Goal: Task Accomplishment & Management: Complete application form

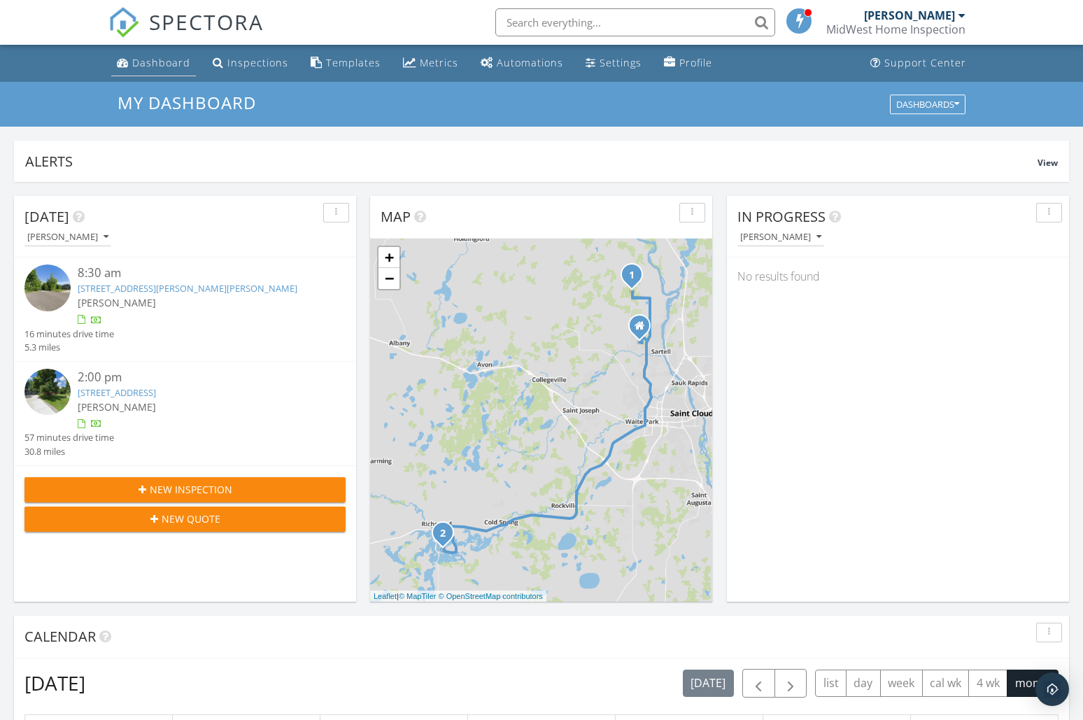
scroll to position [1295, 1105]
click at [135, 62] on div "Dashboard" at bounding box center [161, 62] width 58 height 13
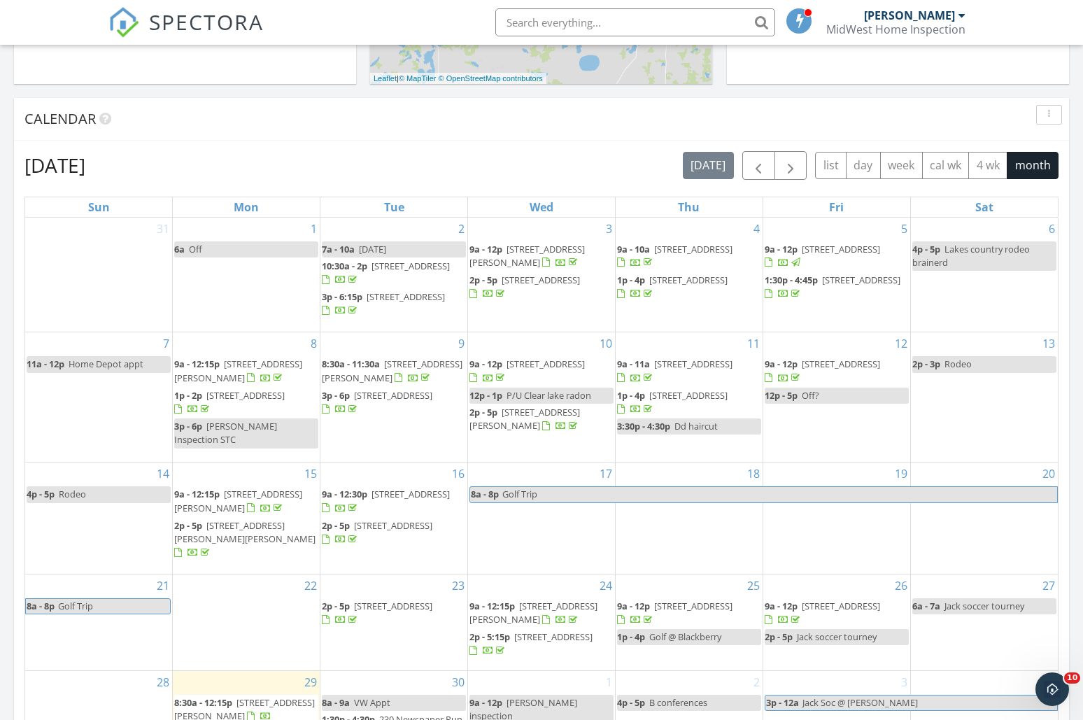
scroll to position [766, 0]
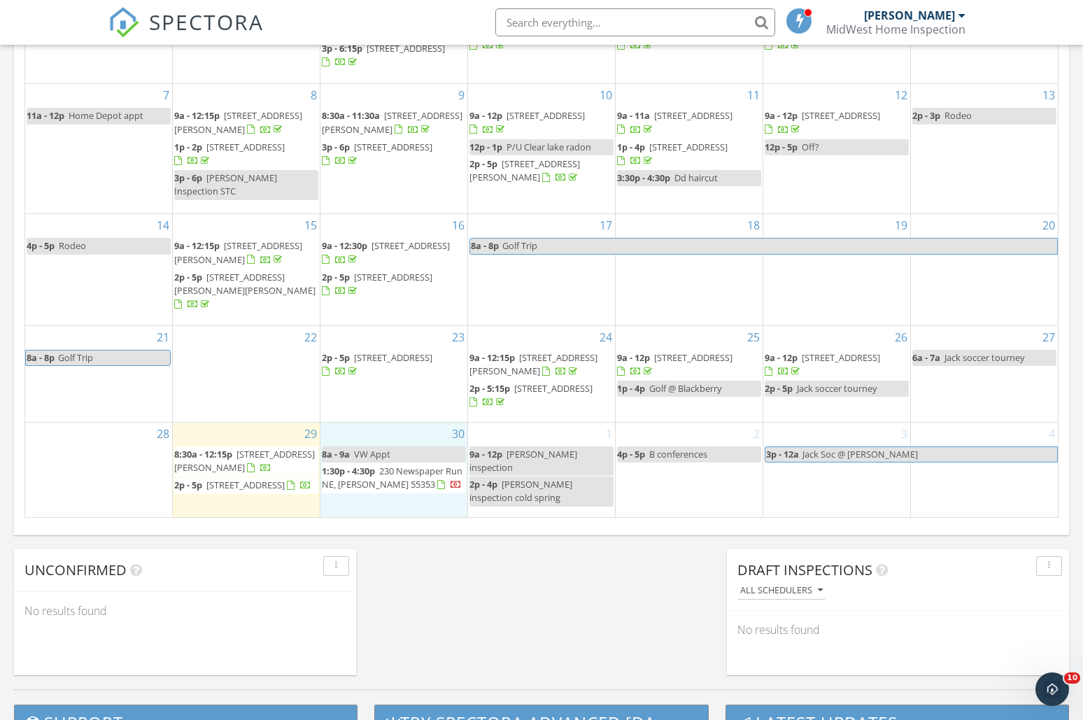
click at [353, 429] on div "30 8a - 9a VW Appt 1:30p - 4:30p 230 Newspaper Run NE, Kimball 55353" at bounding box center [393, 470] width 147 height 94
click at [385, 374] on link "Inspection" at bounding box center [393, 369] width 72 height 22
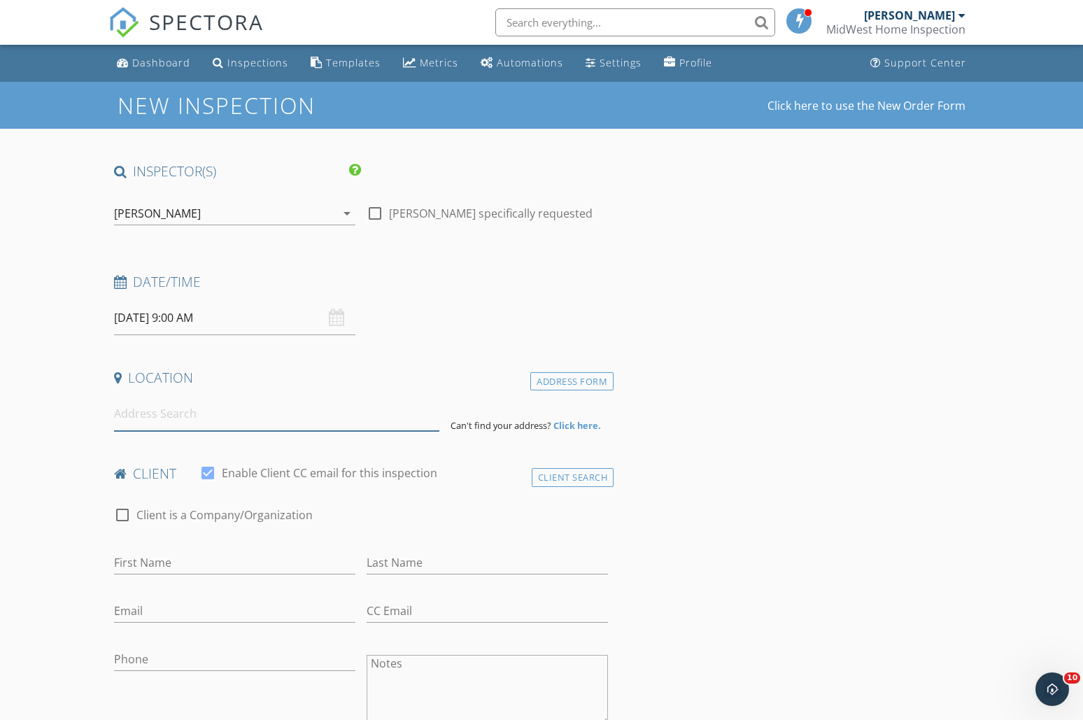
click at [174, 408] on input at bounding box center [277, 414] width 326 height 34
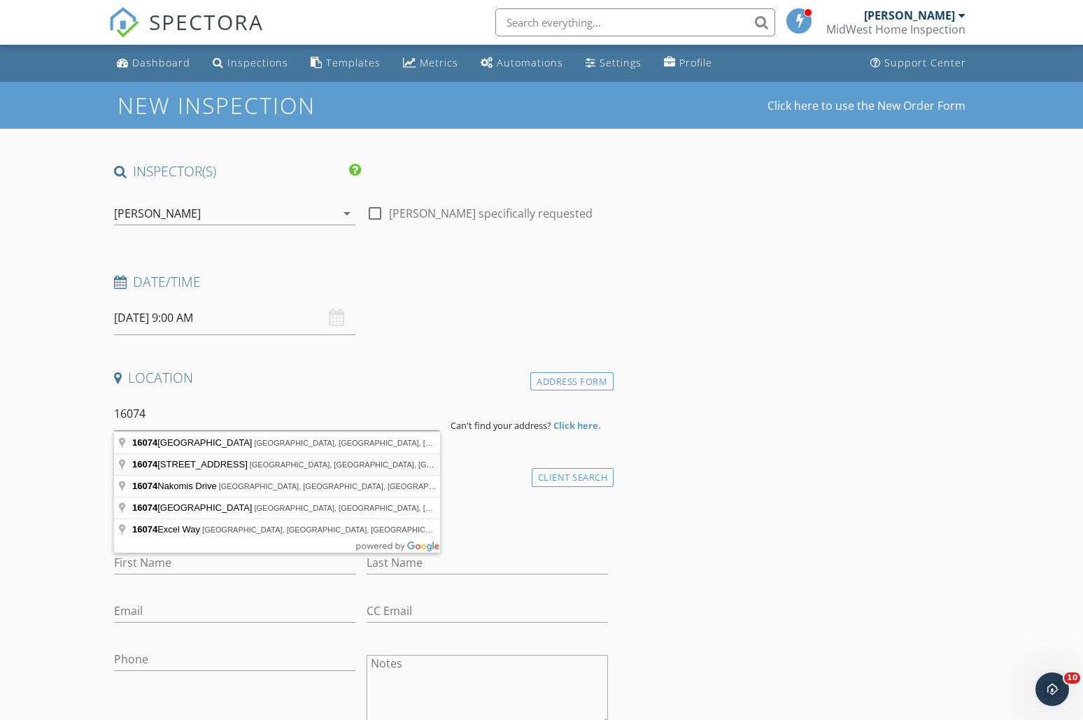
type input "16074 109th St NW, South Haven, MN, USA"
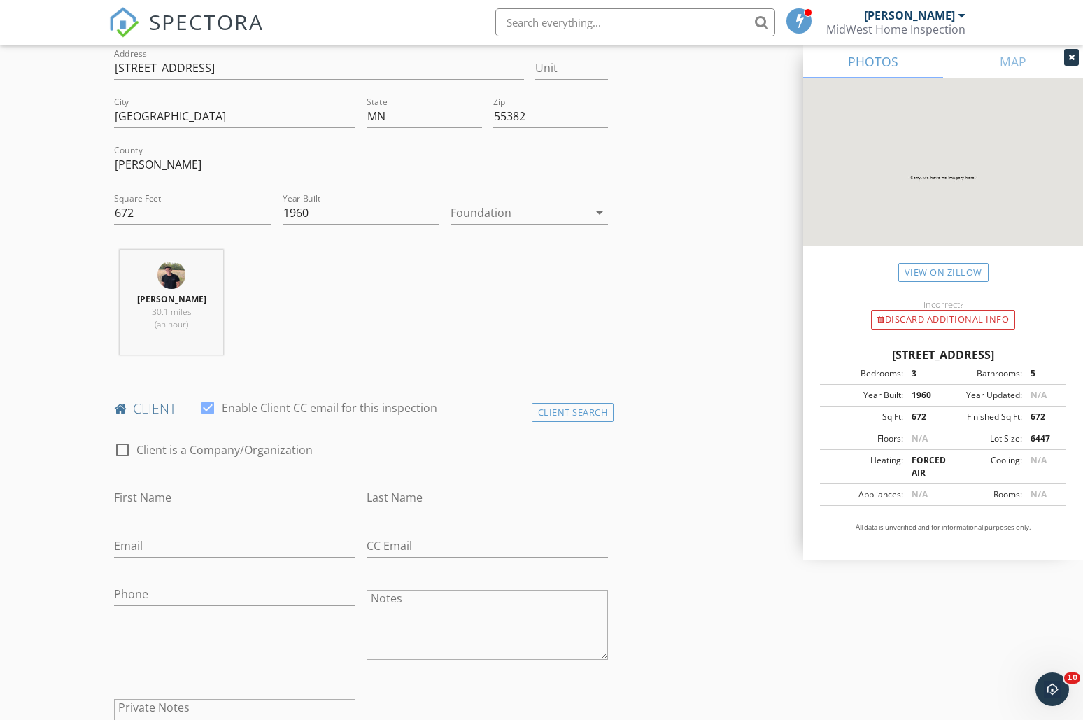
scroll to position [472, 0]
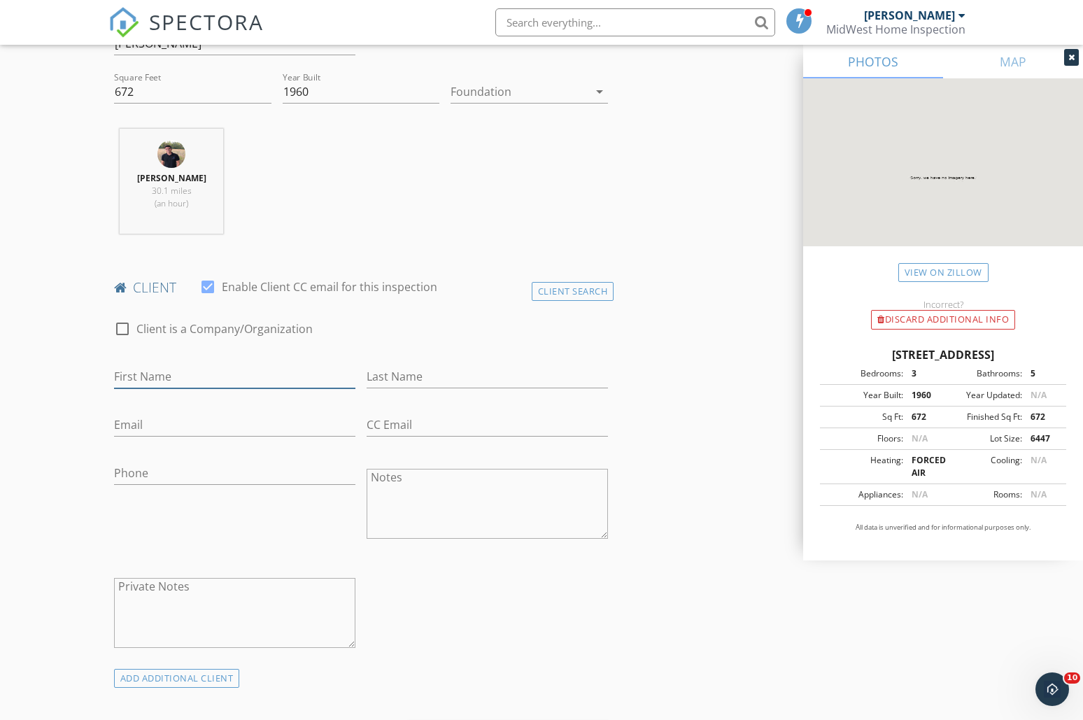
click at [160, 372] on input "First Name" at bounding box center [234, 376] width 241 height 23
type input "Jake"
type input "Honer"
type input "jhoner@mac.com"
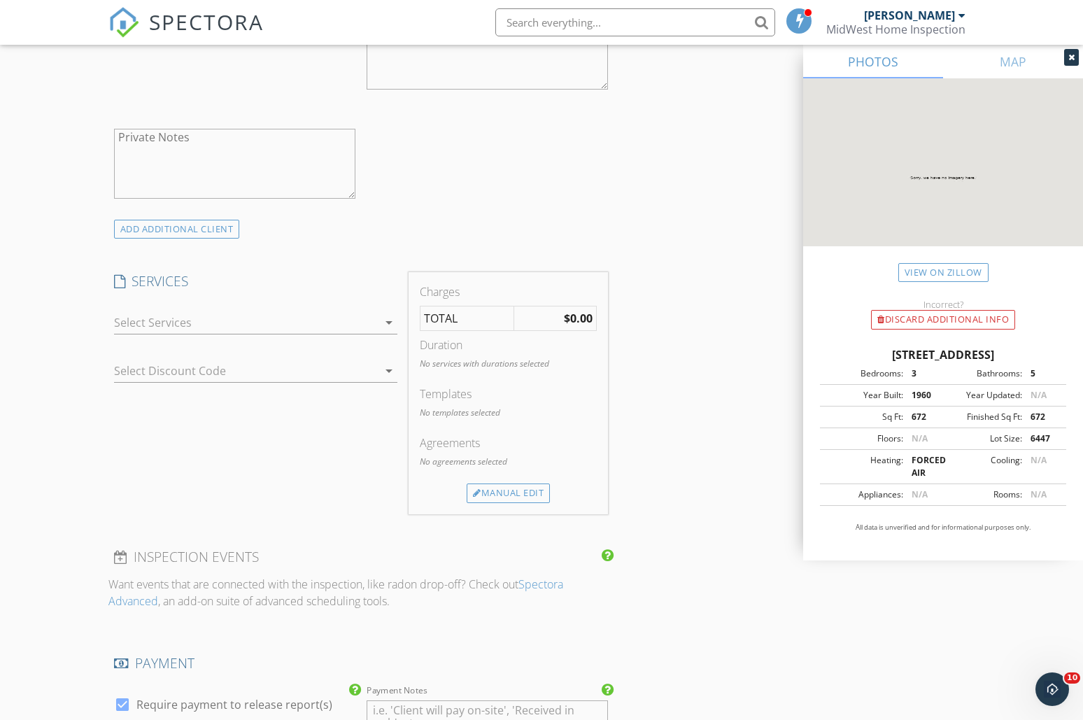
scroll to position [929, 0]
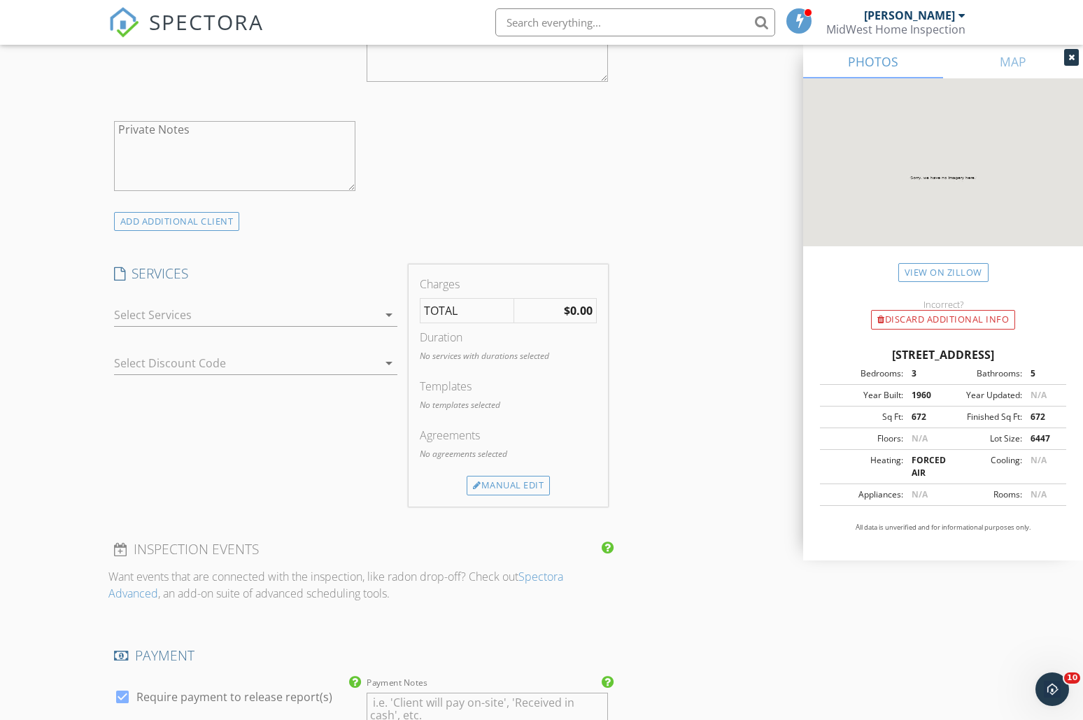
type input "612-644-7563"
click at [182, 316] on div at bounding box center [246, 315] width 264 height 22
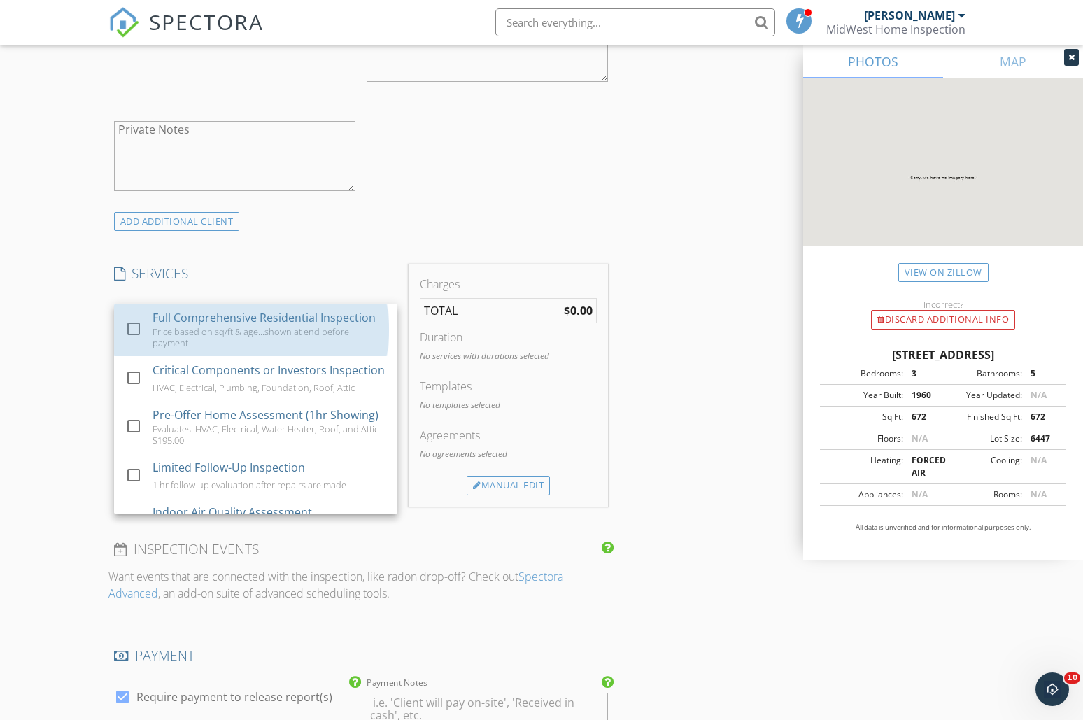
click at [182, 316] on div "Full Comprehensive Residential Inspection" at bounding box center [264, 317] width 223 height 17
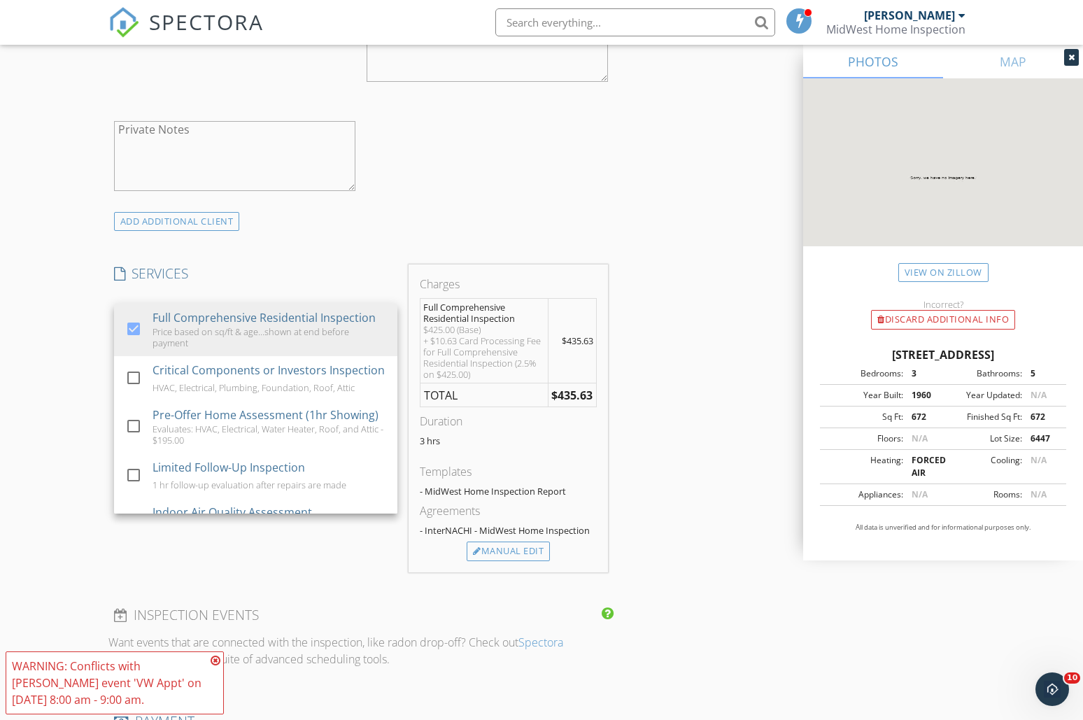
click at [75, 351] on div "New Inspection Click here to use the New Order Form INSPECTOR(S) check_box Dari…" at bounding box center [541, 414] width 1083 height 2522
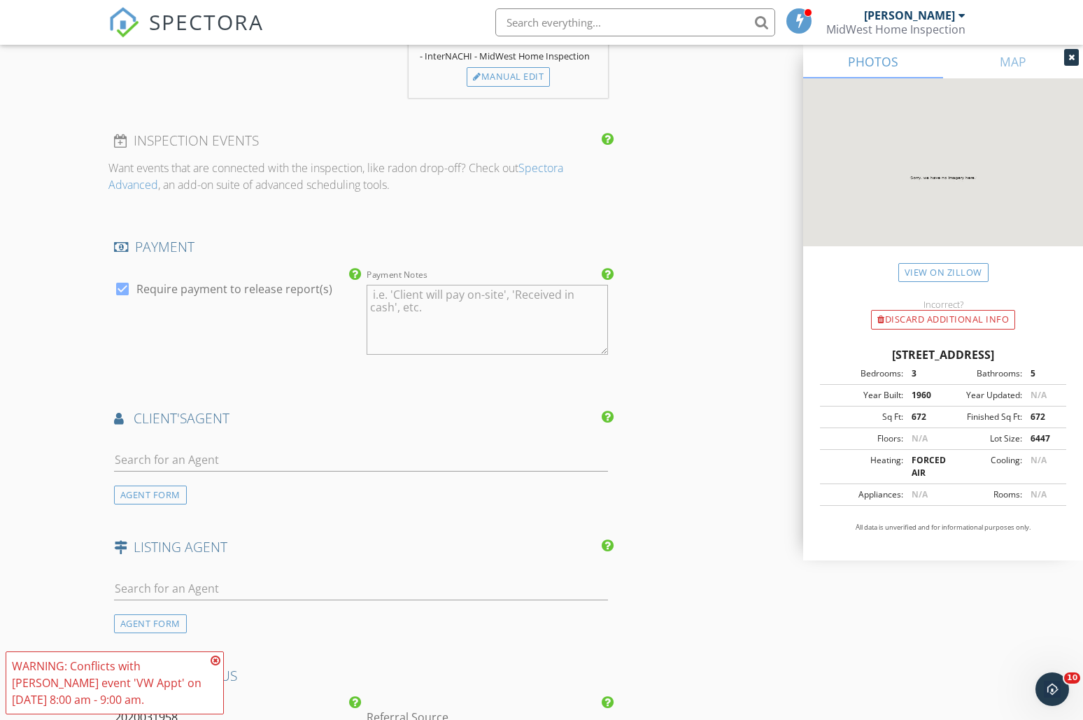
scroll to position [1423, 0]
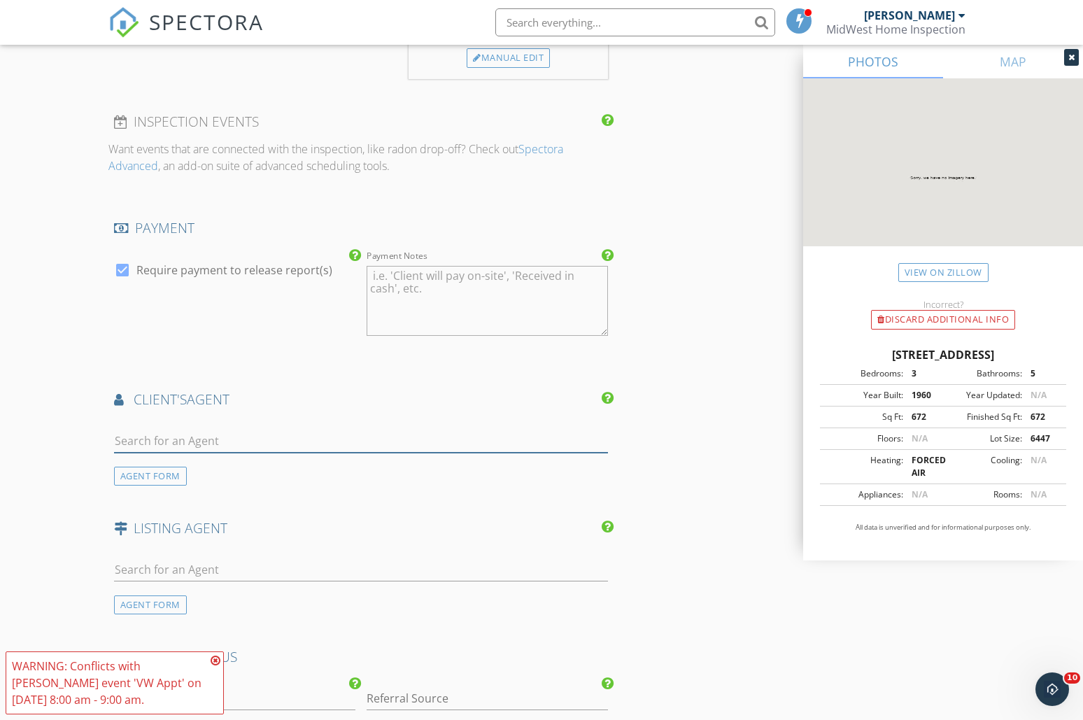
click at [172, 439] on input "text" at bounding box center [361, 441] width 494 height 23
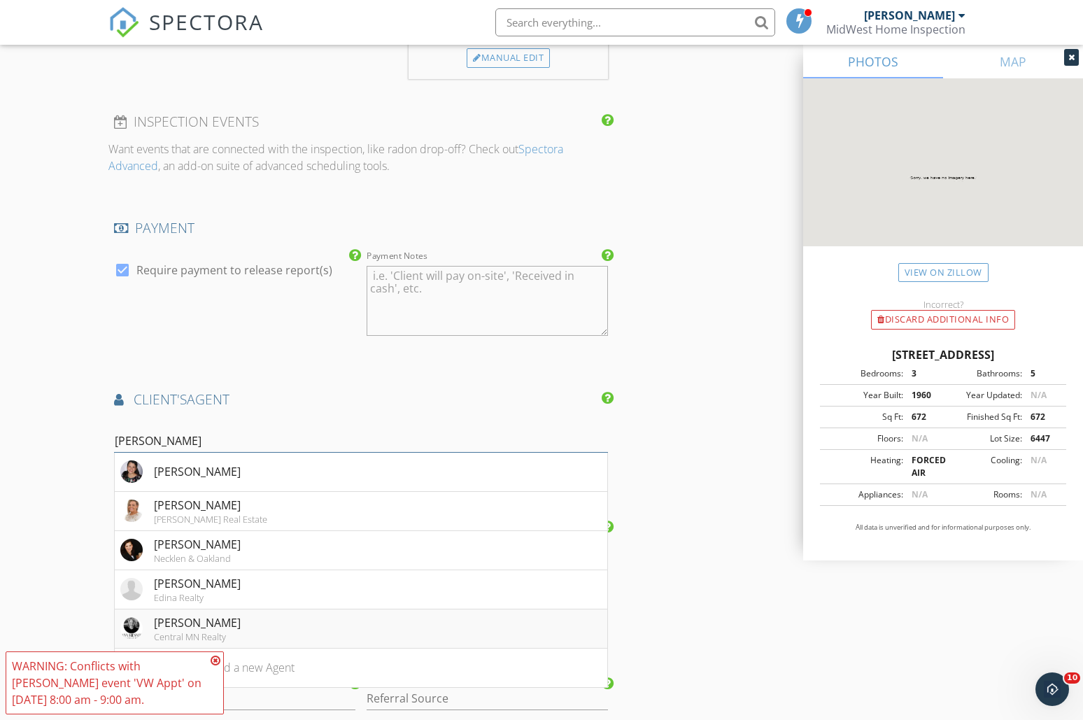
type input "Ann"
click at [188, 625] on div "[PERSON_NAME]" at bounding box center [197, 622] width 87 height 17
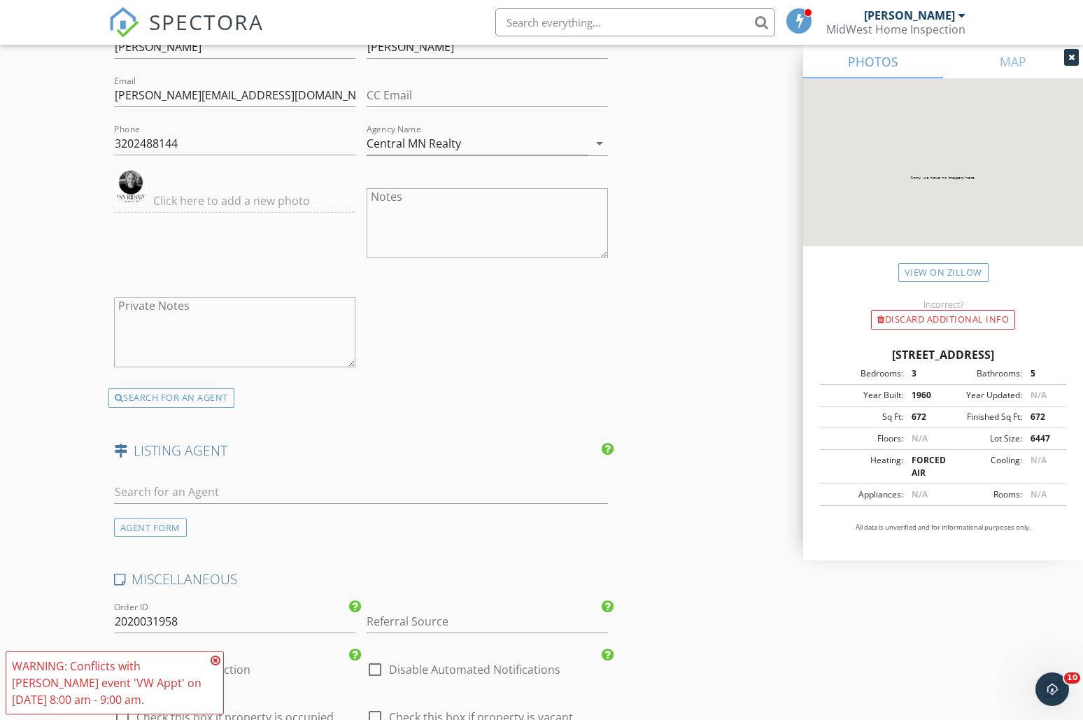
scroll to position [2078, 0]
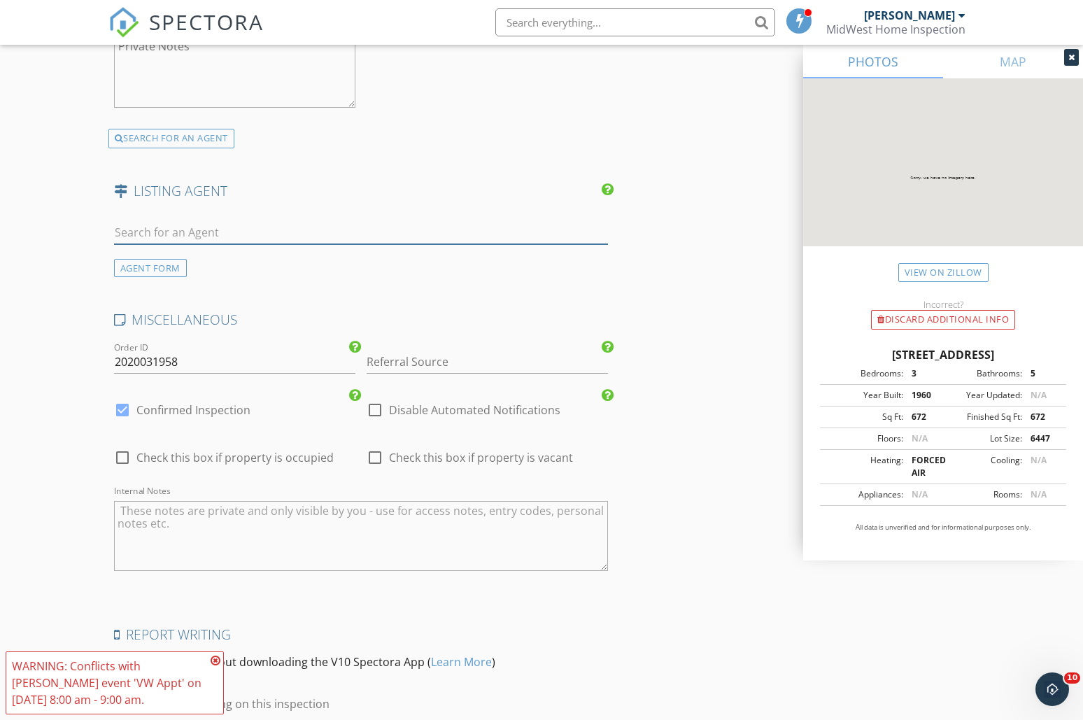
click at [200, 237] on input "text" at bounding box center [361, 232] width 494 height 23
type input "k"
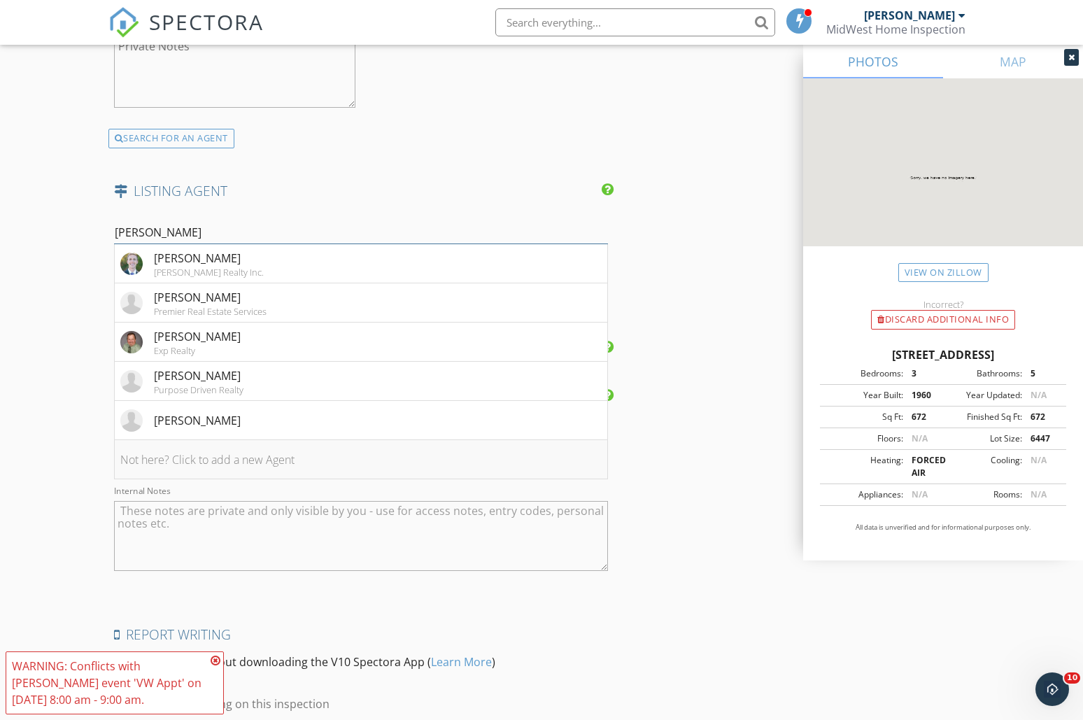
type input "Michael"
click at [208, 448] on li "Not here? Click to add a new Agent" at bounding box center [361, 459] width 493 height 39
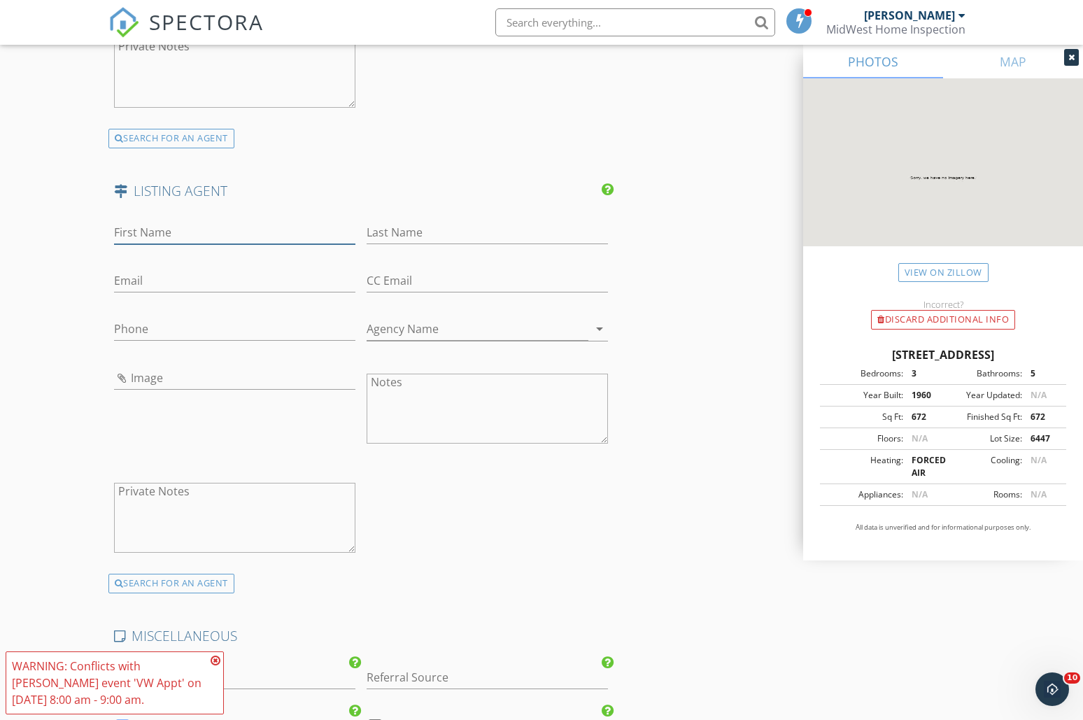
click at [150, 229] on input "First Name" at bounding box center [234, 232] width 241 height 23
type input "Michael"
type input "Kaslow"
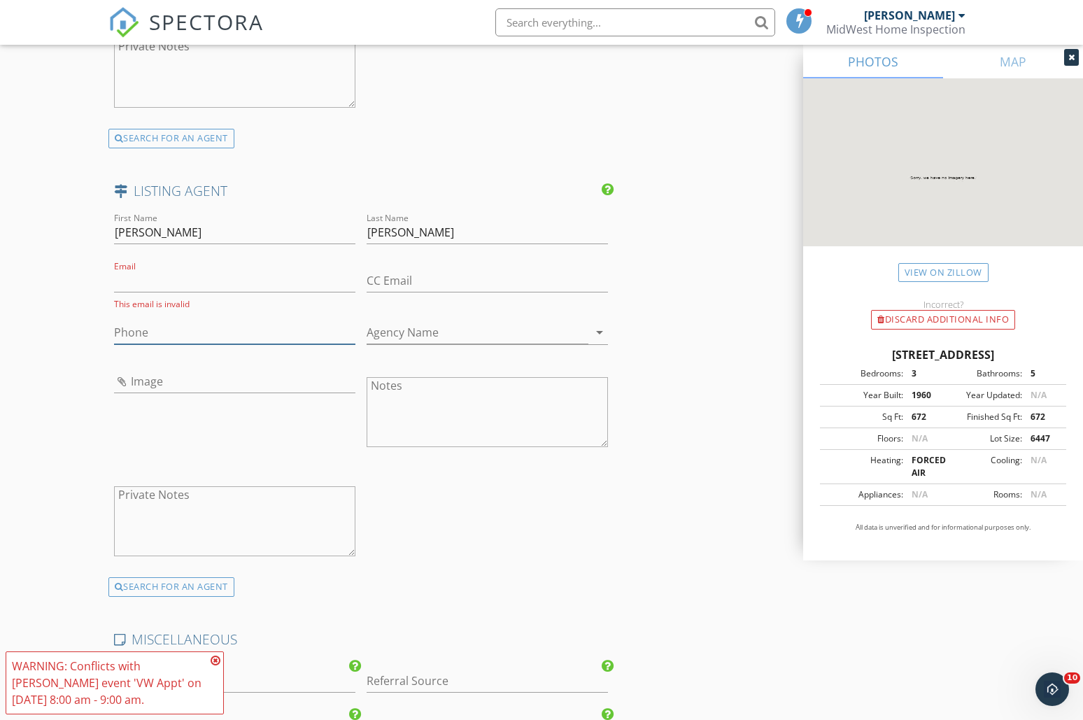
click at [158, 329] on input "Phone" at bounding box center [234, 332] width 241 height 23
paste input "612-619-6855"
type input "612-619-6855"
click at [167, 281] on input "Email" at bounding box center [234, 280] width 241 height 23
paste input "michael@mkt-msp.com"
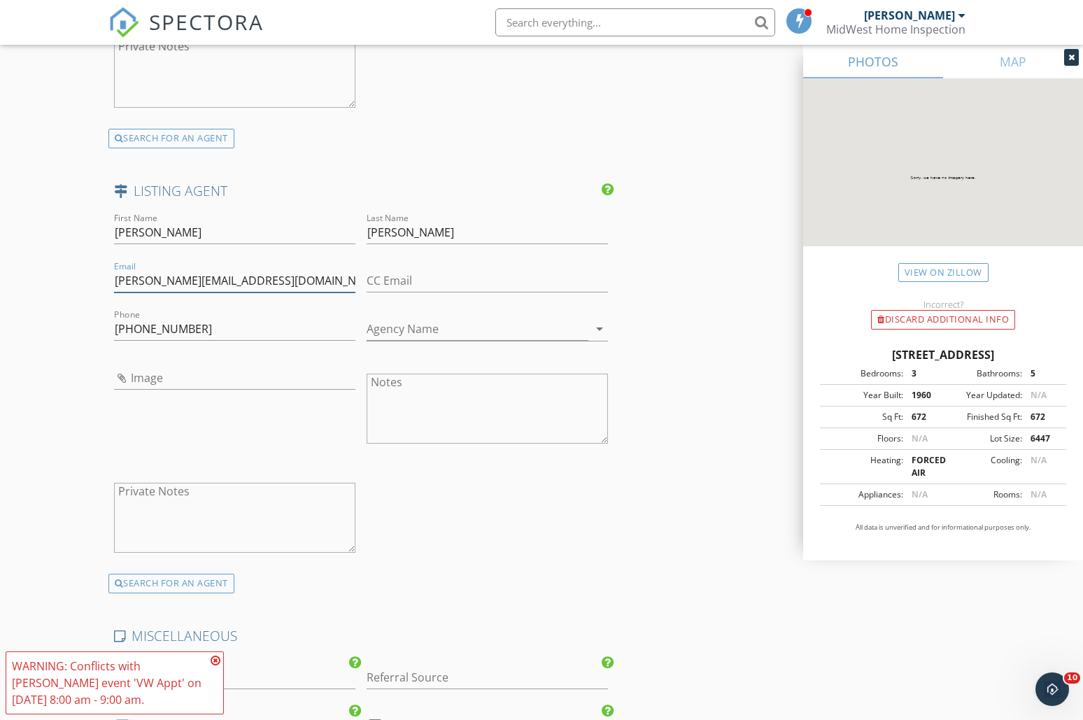
type input "michael@mkt-msp.com"
click at [405, 324] on input "Agency Name" at bounding box center [478, 329] width 222 height 23
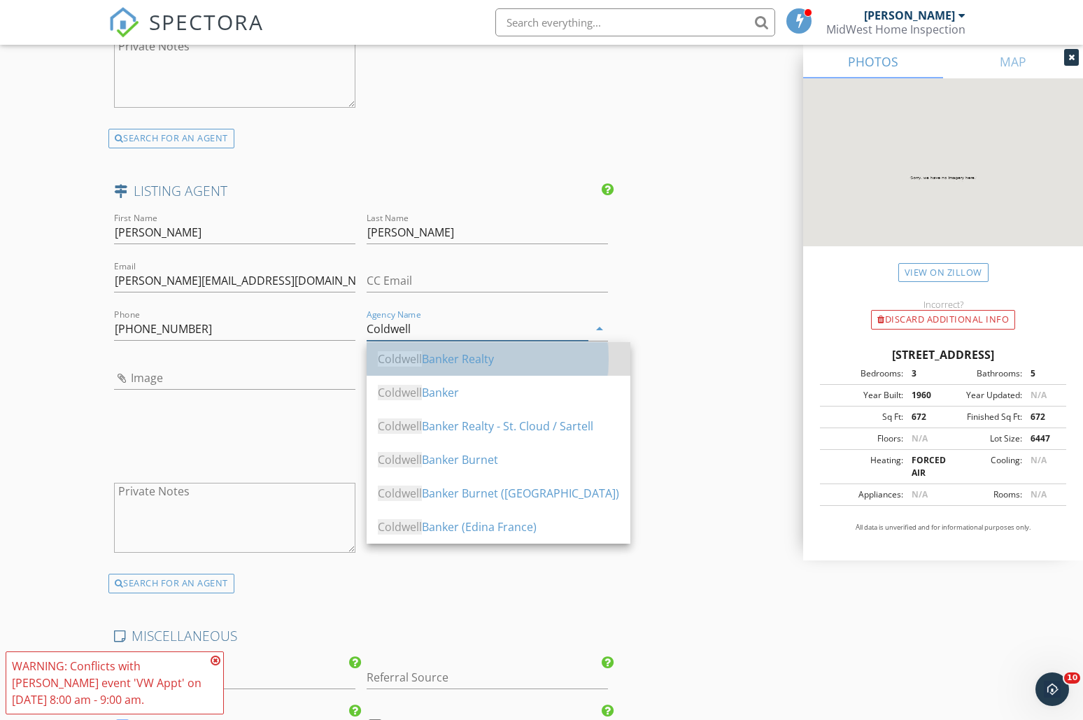
click at [484, 364] on div "Coldwell Banker Realty" at bounding box center [498, 359] width 241 height 17
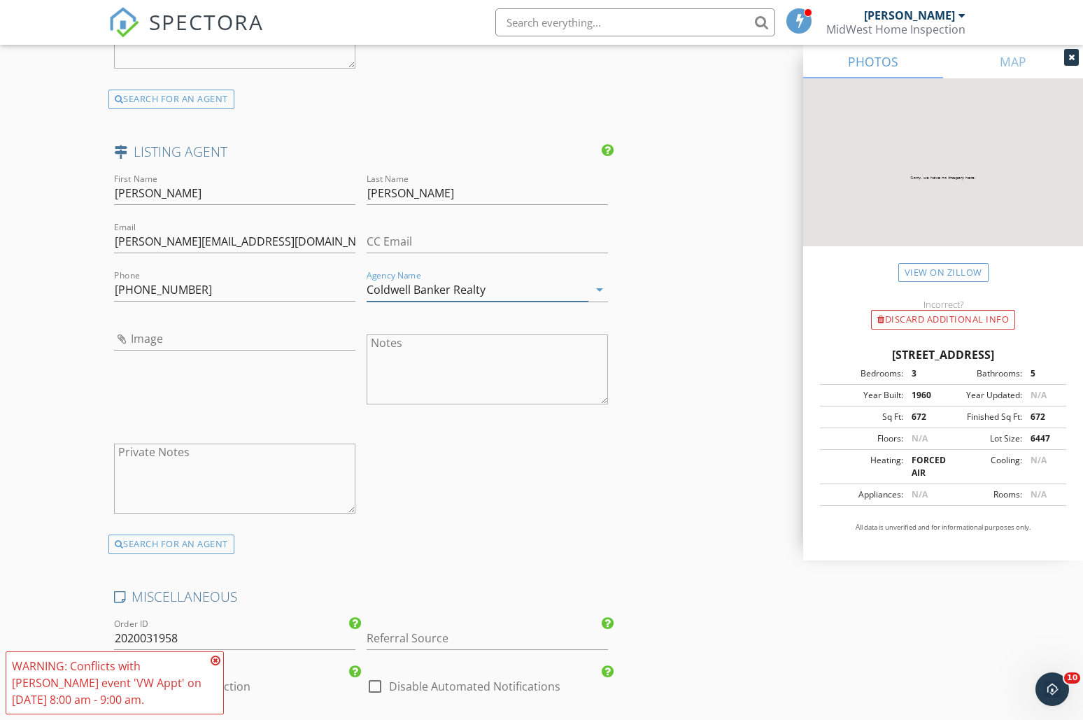
scroll to position [2328, 0]
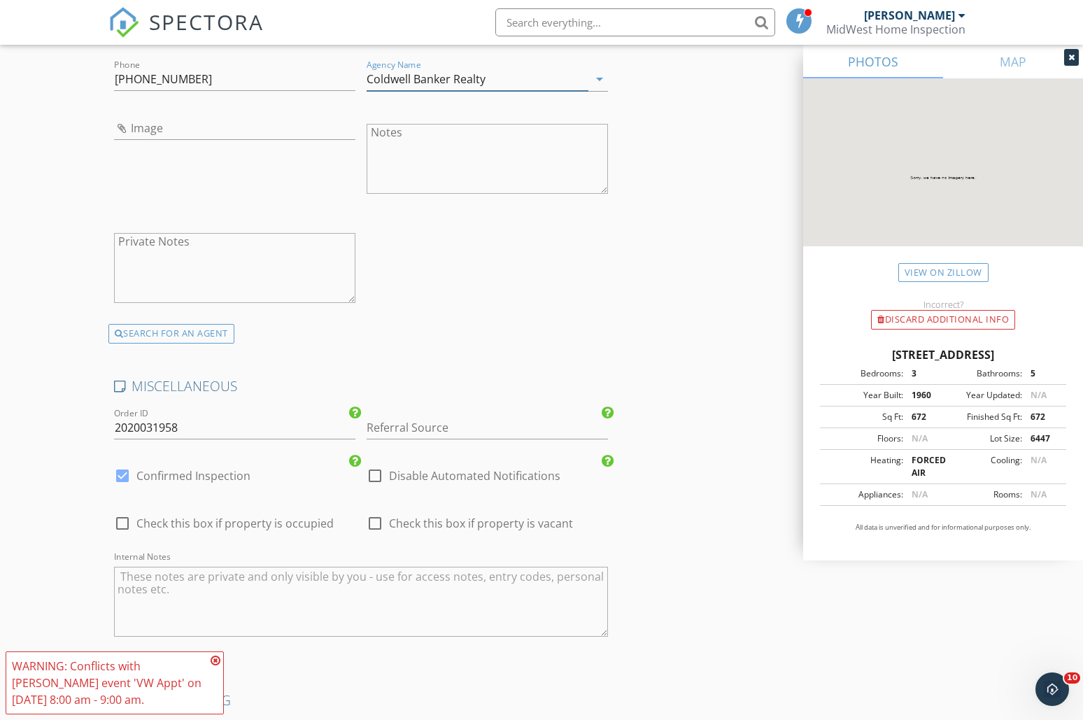
type input "Coldwell Banker Realty"
click at [444, 430] on input "Referral Source" at bounding box center [487, 427] width 241 height 23
click at [446, 481] on div "Ann Riesner" at bounding box center [487, 484] width 240 height 28
type input "Ann Riesner"
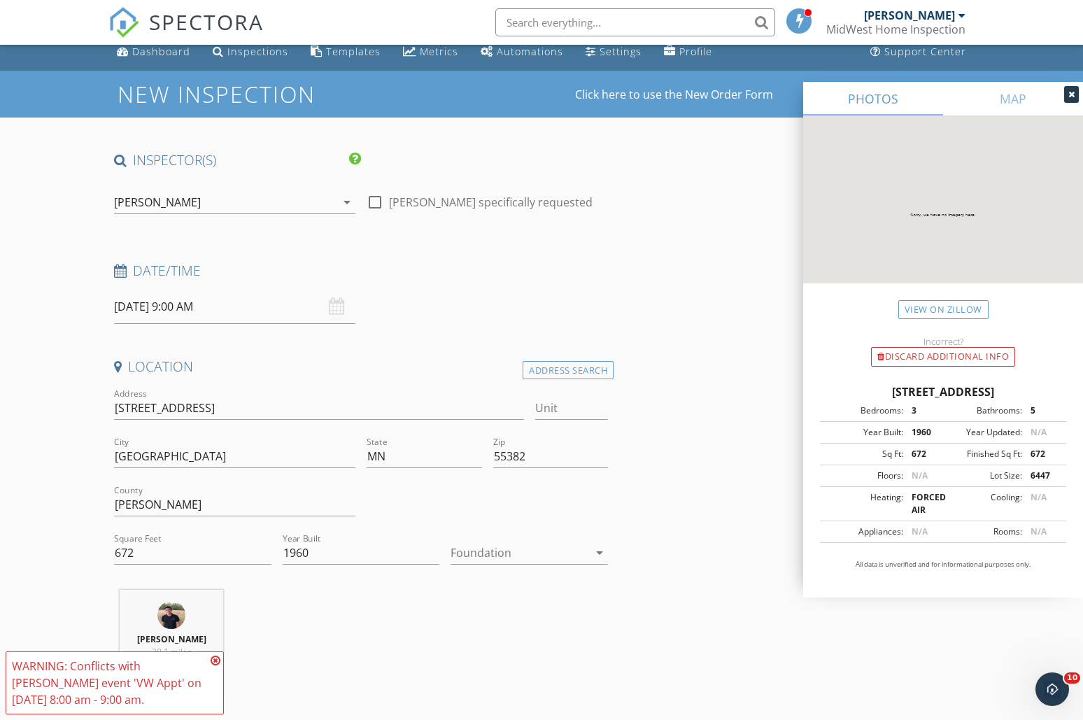
scroll to position [0, 0]
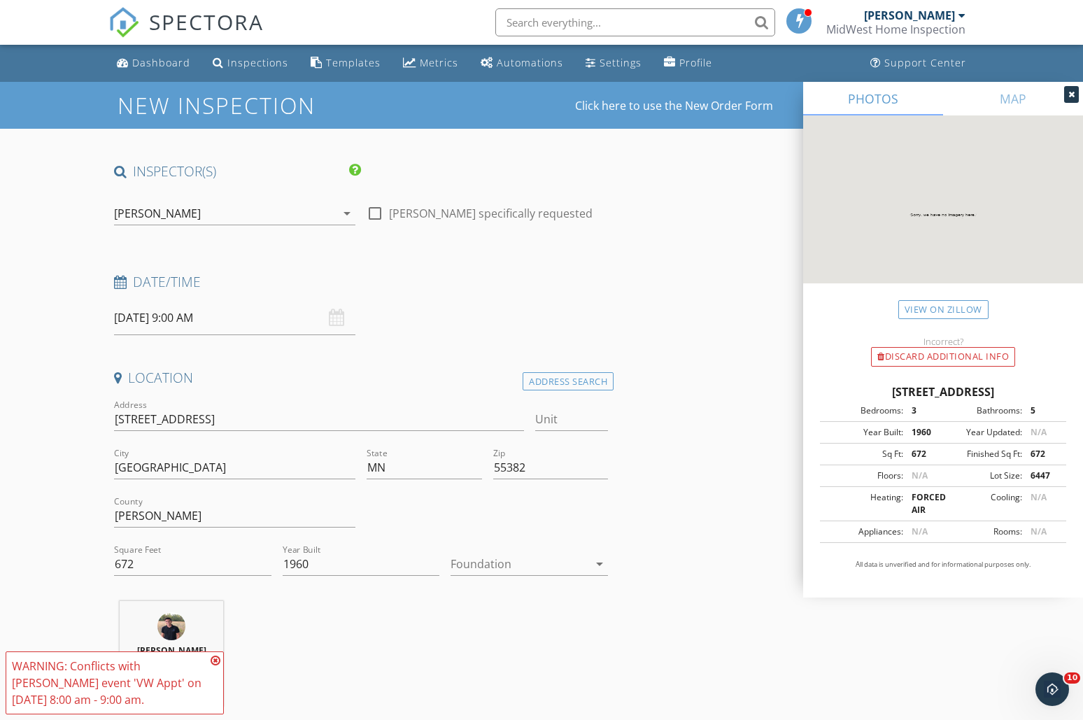
click at [185, 319] on input "09/30/2025 9:00 AM" at bounding box center [234, 318] width 241 height 34
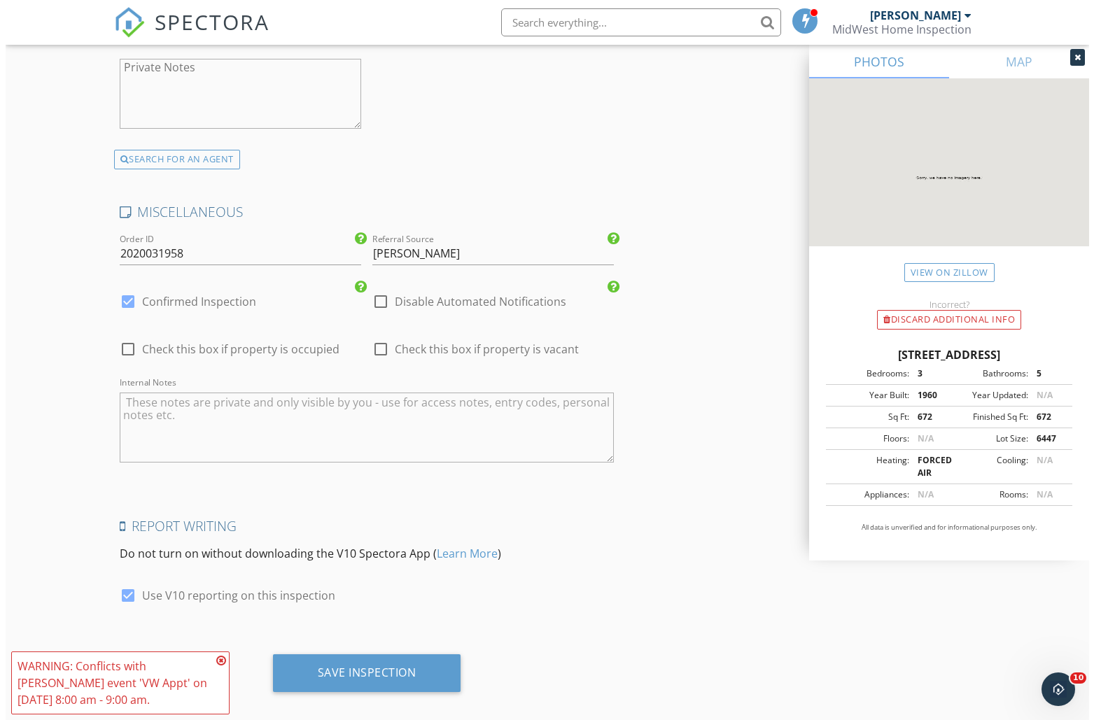
scroll to position [2518, 0]
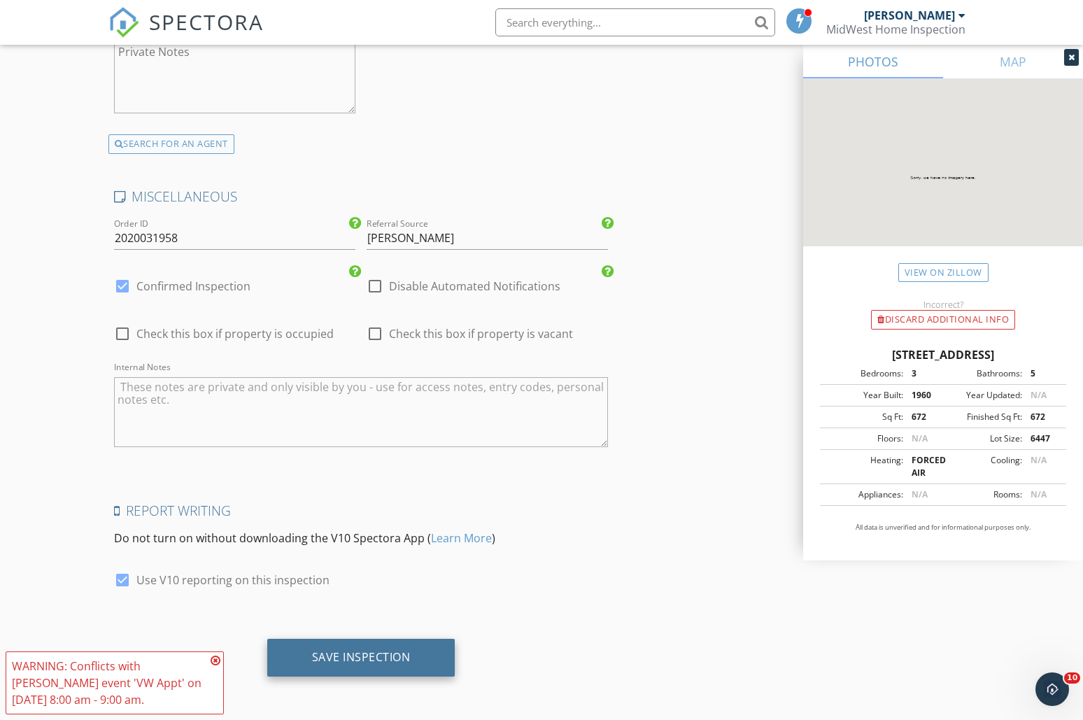
click at [339, 650] on div "Save Inspection" at bounding box center [361, 657] width 99 height 14
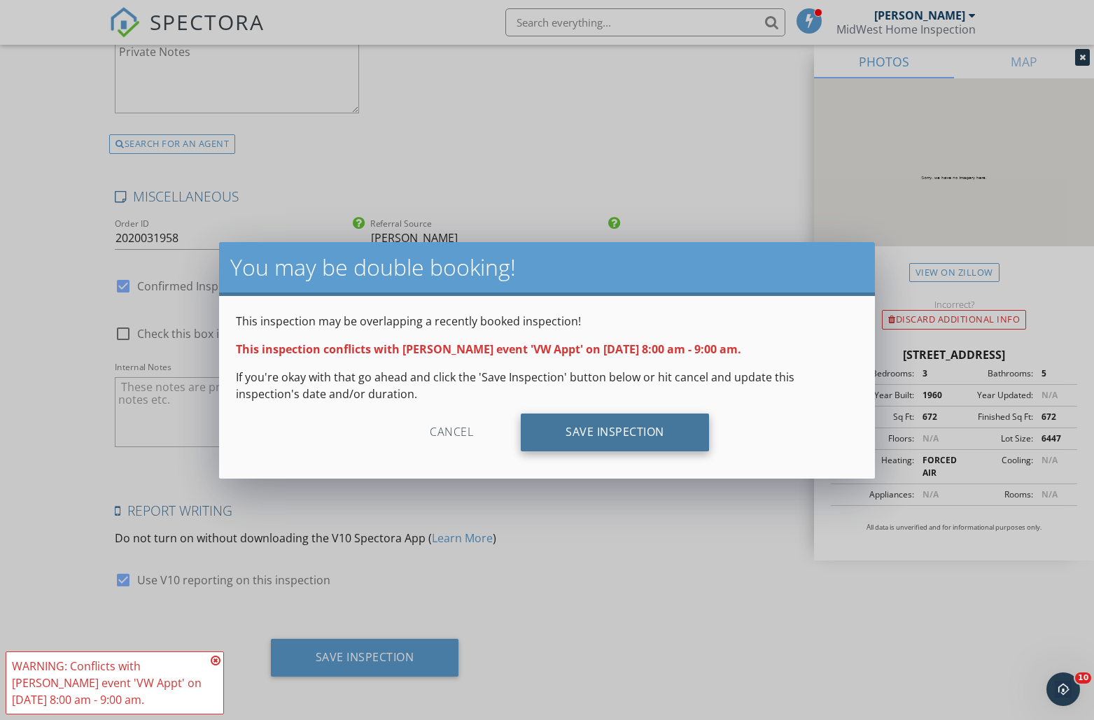
click at [584, 438] on div "Save Inspection" at bounding box center [615, 433] width 188 height 38
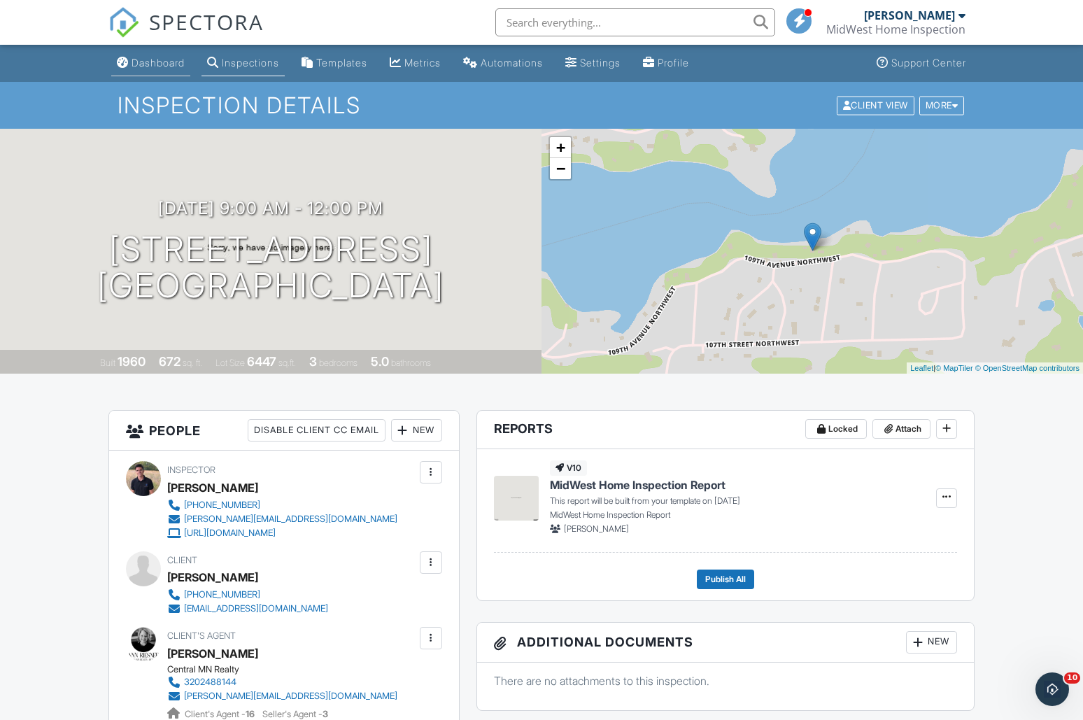
click at [164, 65] on div "Dashboard" at bounding box center [158, 63] width 53 height 12
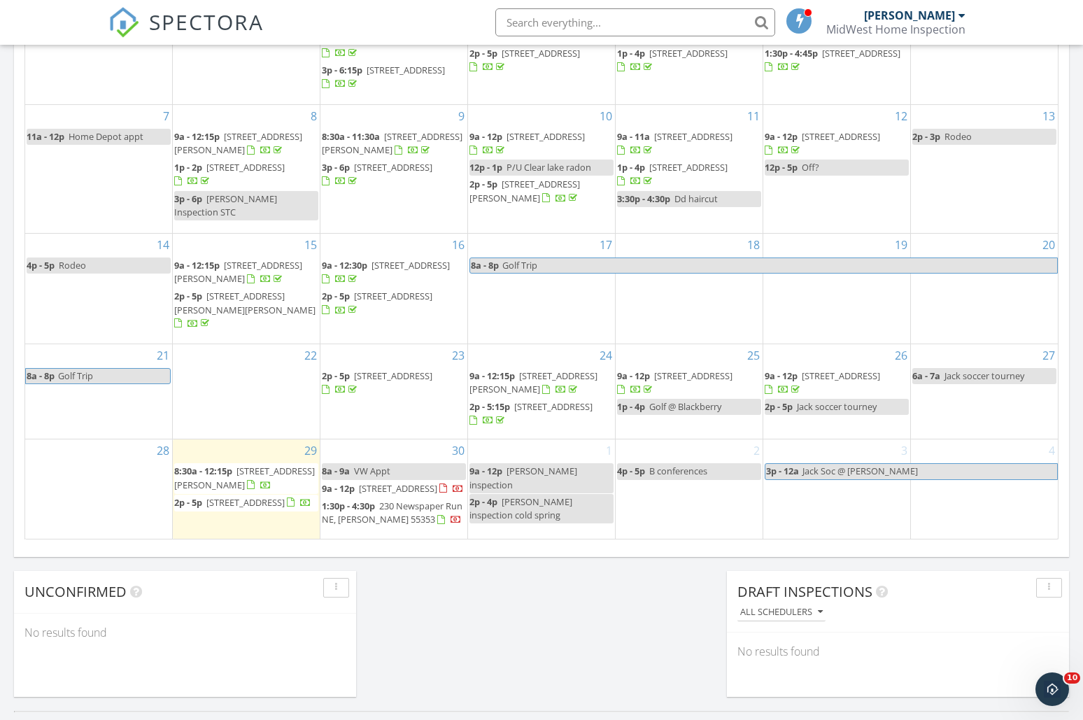
scroll to position [751, 0]
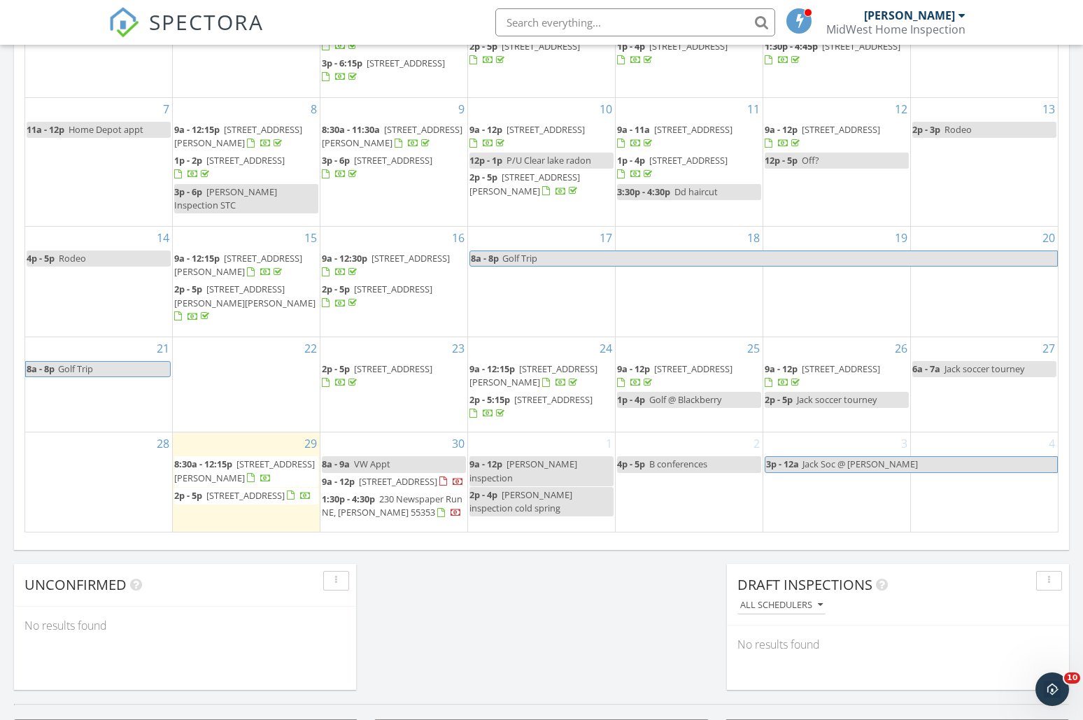
click at [831, 458] on span "Jack Soc @ [PERSON_NAME]" at bounding box center [860, 464] width 115 height 13
select select "9"
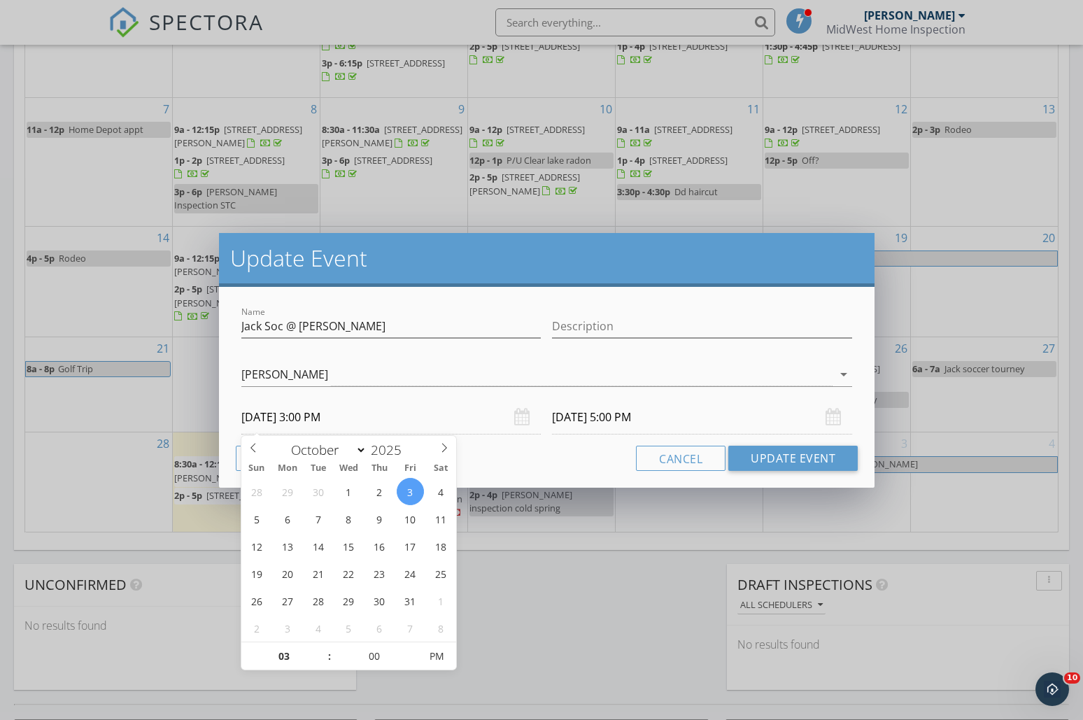
click at [315, 416] on input "10/03/2025 3:00 PM" at bounding box center [391, 417] width 300 height 34
type input "10/04/2025 3:00 PM"
type input "10/06/2025 5:00 PM"
type input "02"
type input "10/04/2025 2:00 PM"
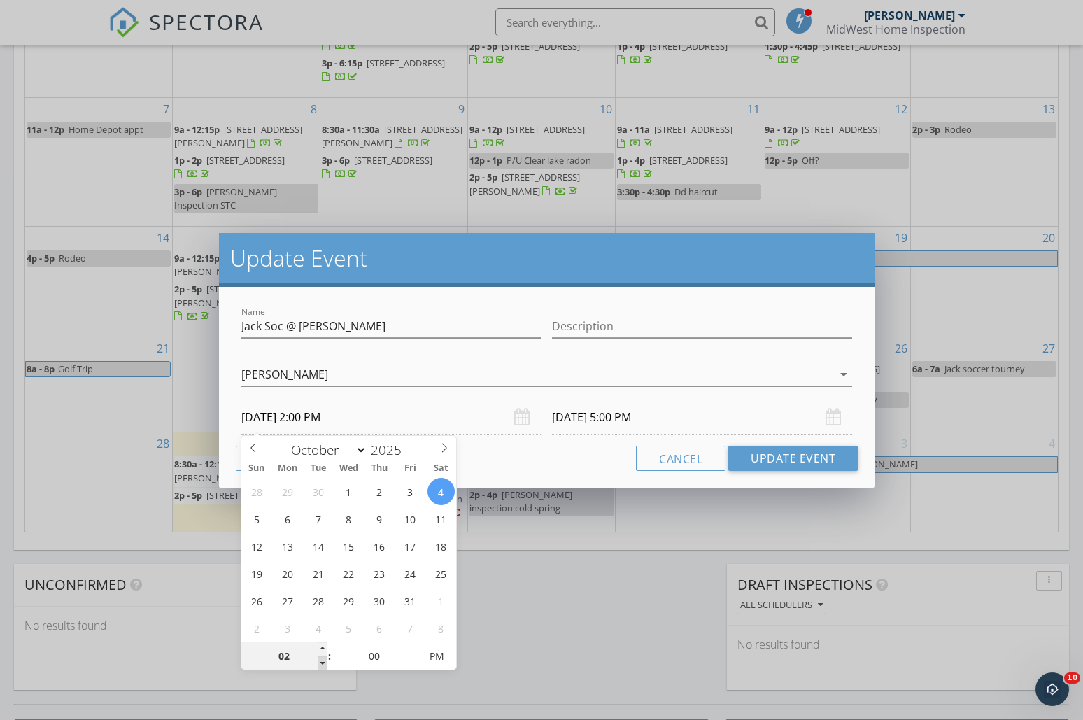
click at [320, 667] on span at bounding box center [323, 663] width 10 height 14
type input "01"
type input "10/04/2025 1:00 PM"
type input "10/06/2025 4:00 PM"
click at [320, 662] on span at bounding box center [323, 663] width 10 height 14
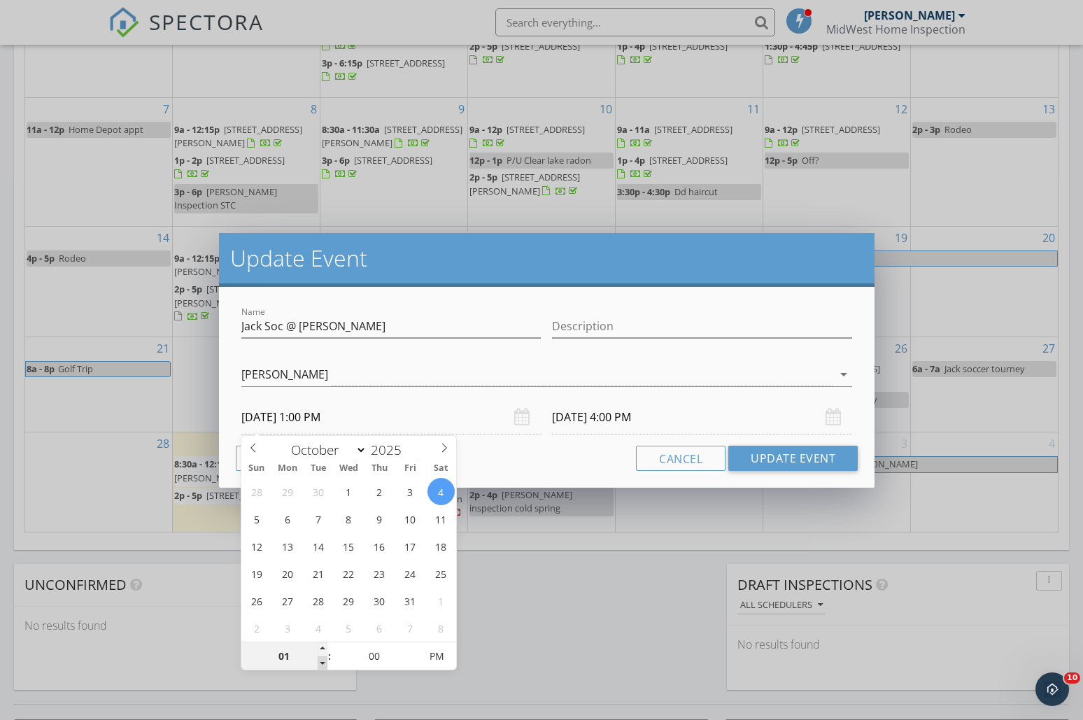
type input "12"
type input "10/04/2025 12:00 PM"
click at [320, 662] on span at bounding box center [323, 663] width 10 height 14
type input "11"
type input "10/04/2025 11:00 AM"
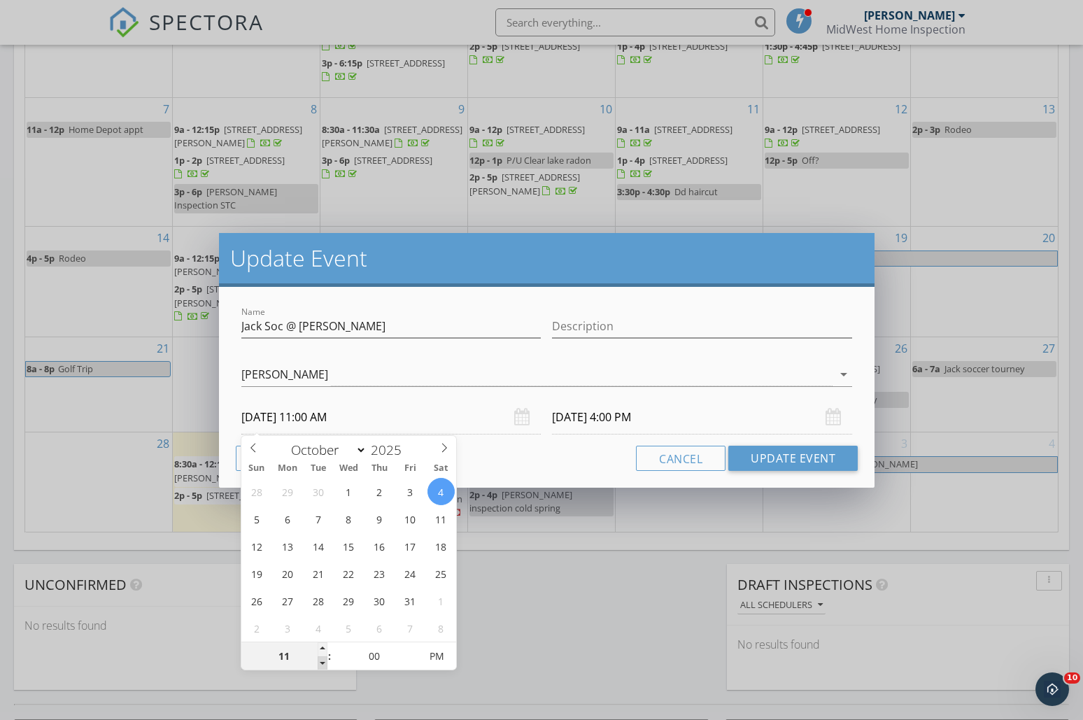
click at [320, 662] on span at bounding box center [323, 663] width 10 height 14
type input "10"
type input "10/04/2025 10:00 AM"
click at [320, 662] on span at bounding box center [323, 663] width 10 height 14
type input "10/06/2025 12:00 PM"
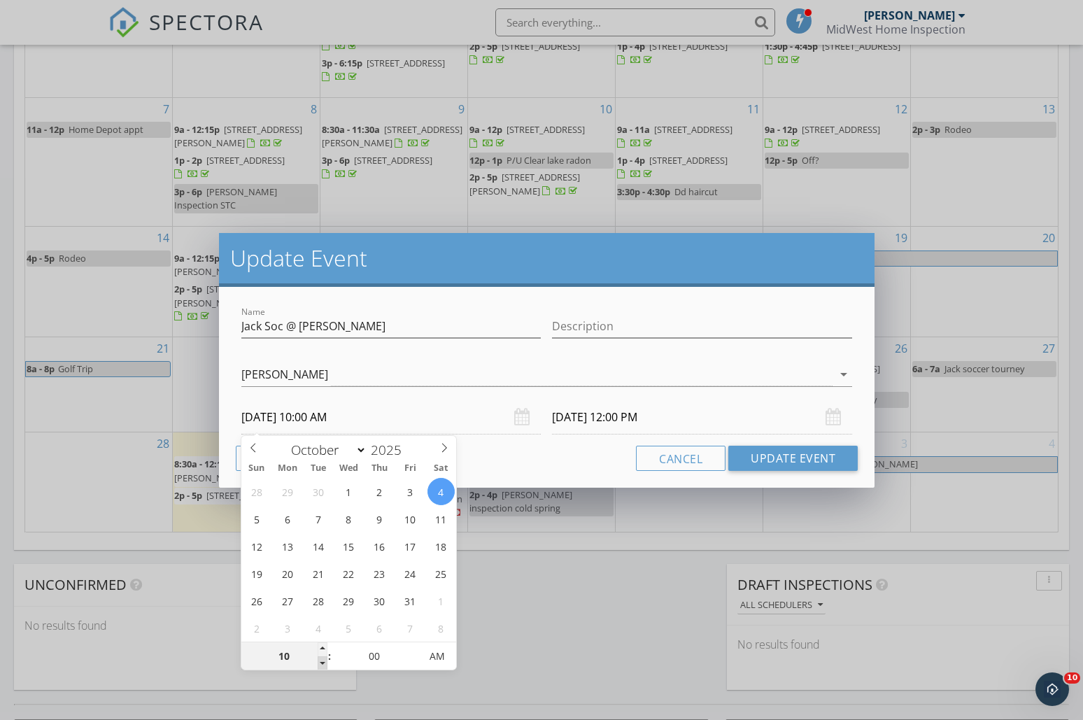
type input "09"
type input "10/04/2025 9:00 AM"
click at [320, 662] on span at bounding box center [323, 663] width 10 height 14
click at [510, 474] on div "Name Jack Soc @ Blaine Description Darin Morrison Darin Morrison arrow_drop_dow…" at bounding box center [547, 387] width 656 height 201
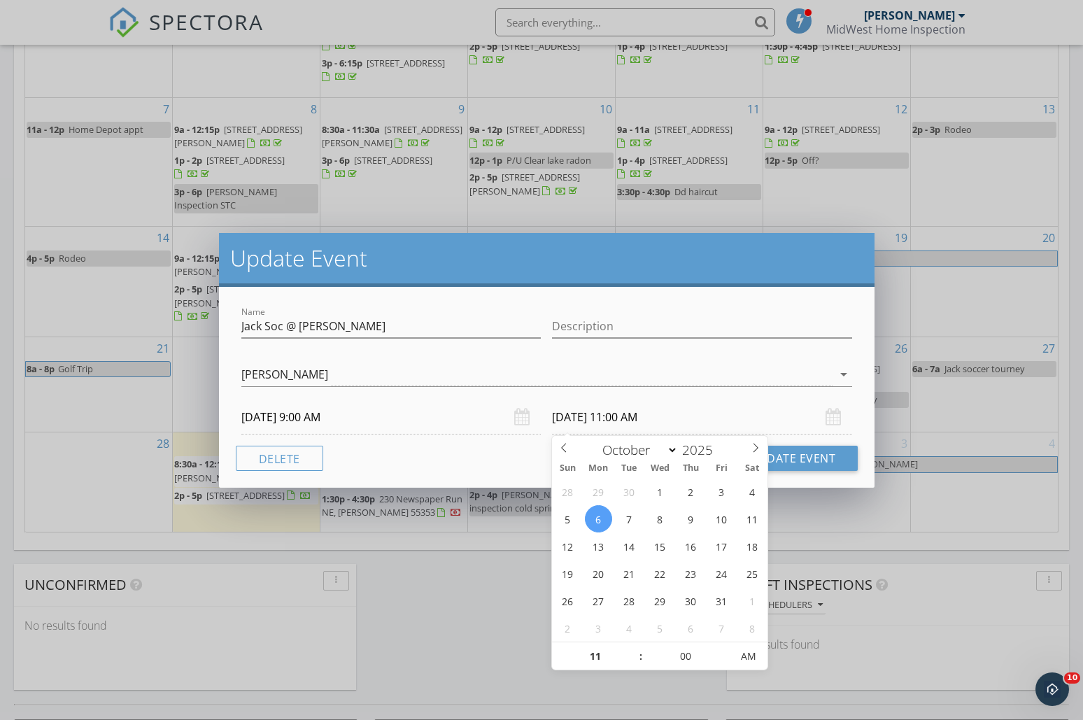
click at [579, 422] on input "10/06/2025 11:00 AM" at bounding box center [702, 417] width 300 height 34
type input "10/04/2025 11:00 PM"
click at [746, 651] on span "AM" at bounding box center [748, 656] width 38 height 28
click at [477, 459] on div "Cancel Update Event" at bounding box center [547, 458] width 623 height 25
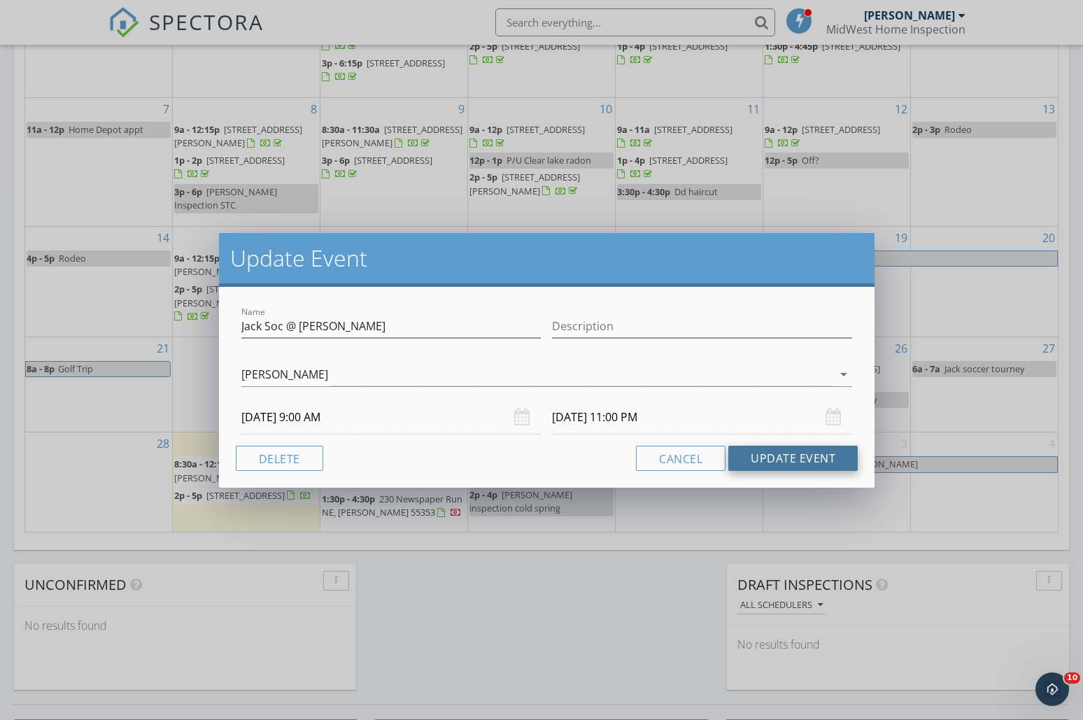
click at [807, 463] on button "Update Event" at bounding box center [792, 458] width 129 height 25
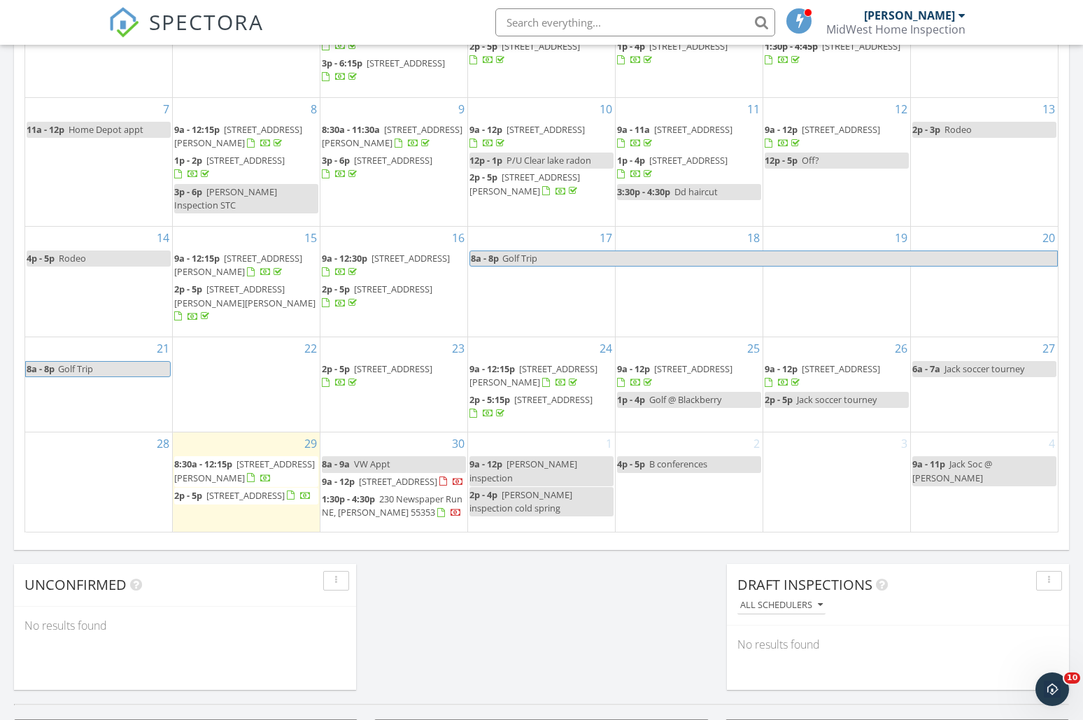
click at [547, 458] on span "Ann Reisner inspection" at bounding box center [524, 471] width 108 height 26
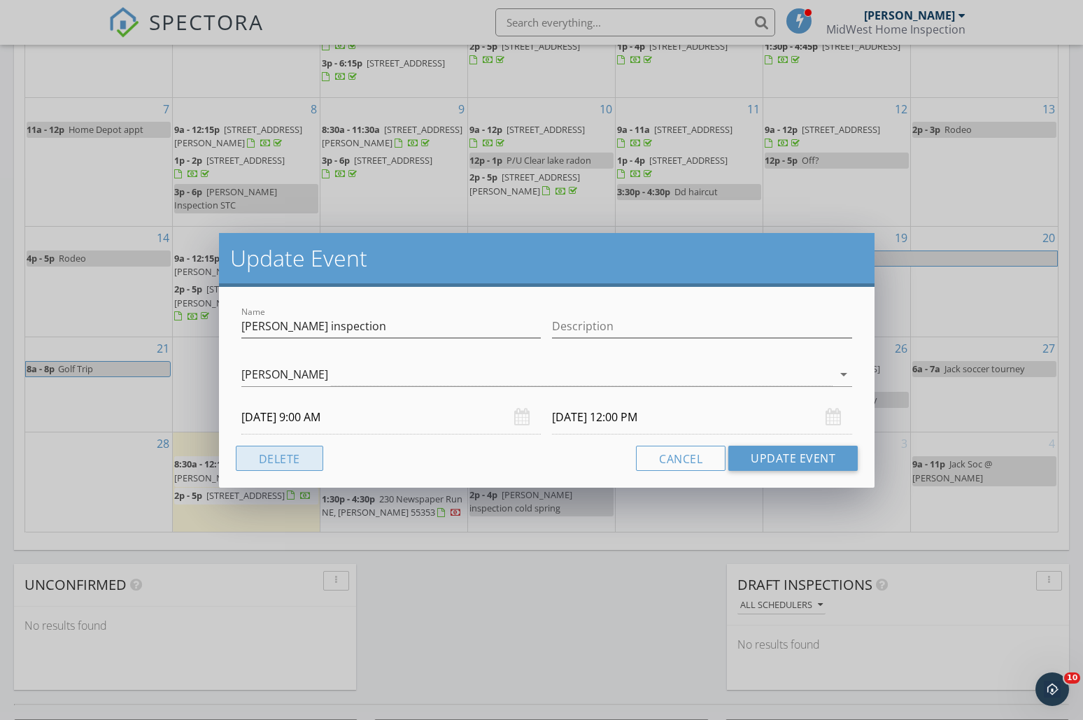
click at [267, 467] on button "Delete" at bounding box center [279, 458] width 87 height 25
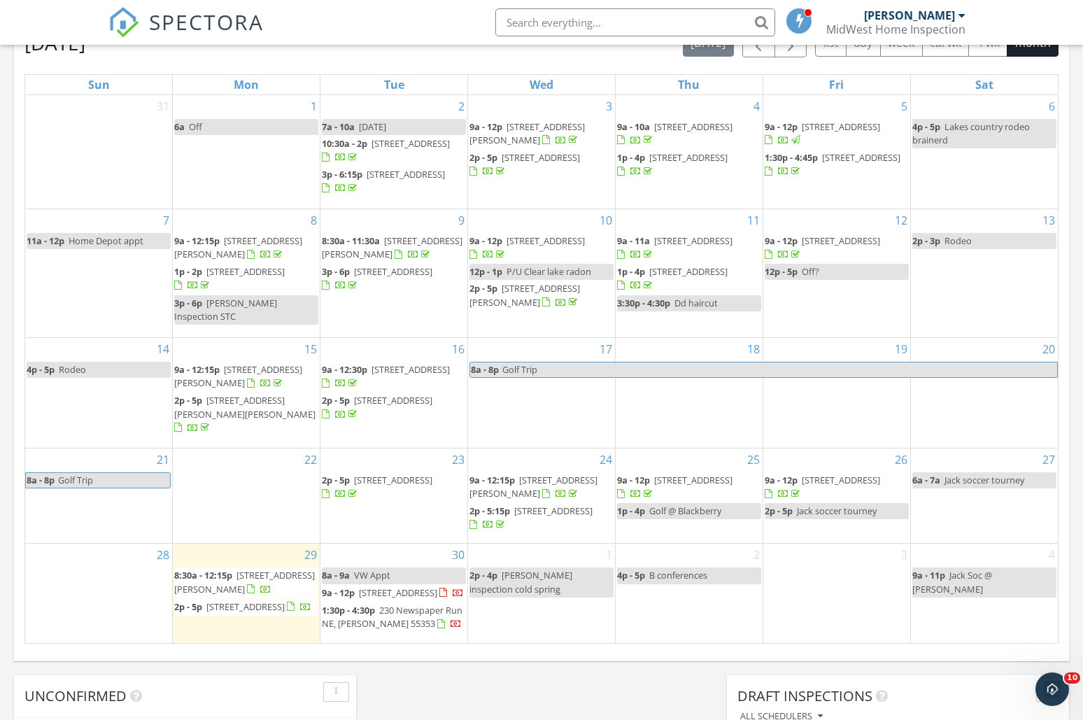
scroll to position [658, 0]
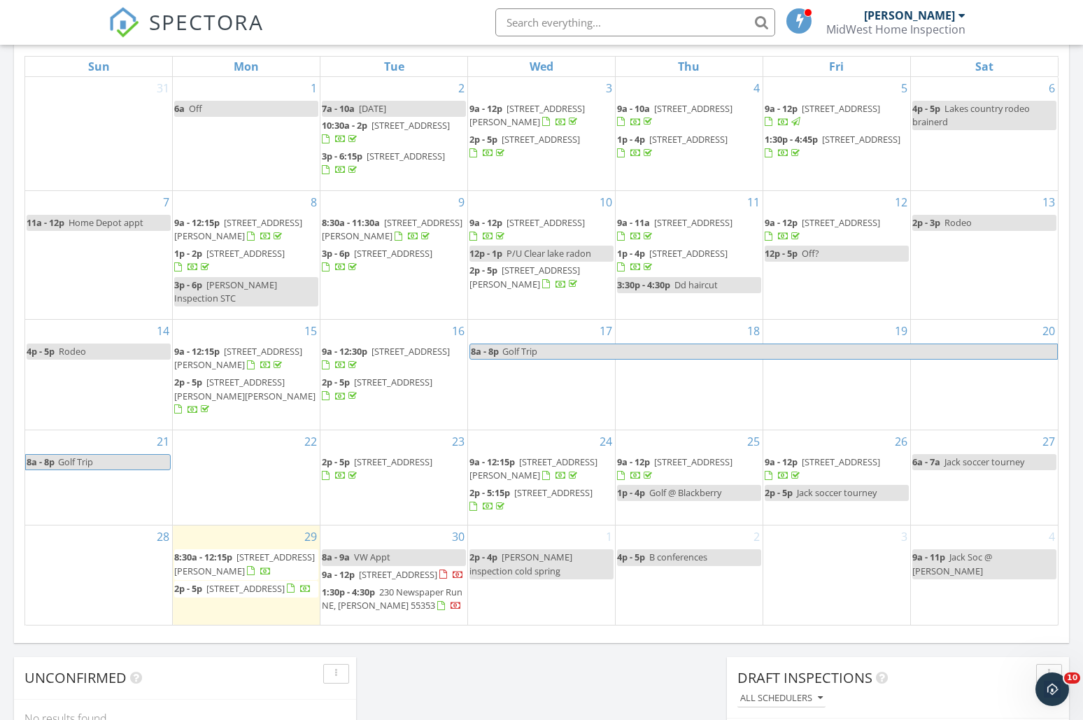
click at [533, 591] on div "1 2p - 4p amy inspection cold spring" at bounding box center [541, 574] width 147 height 99
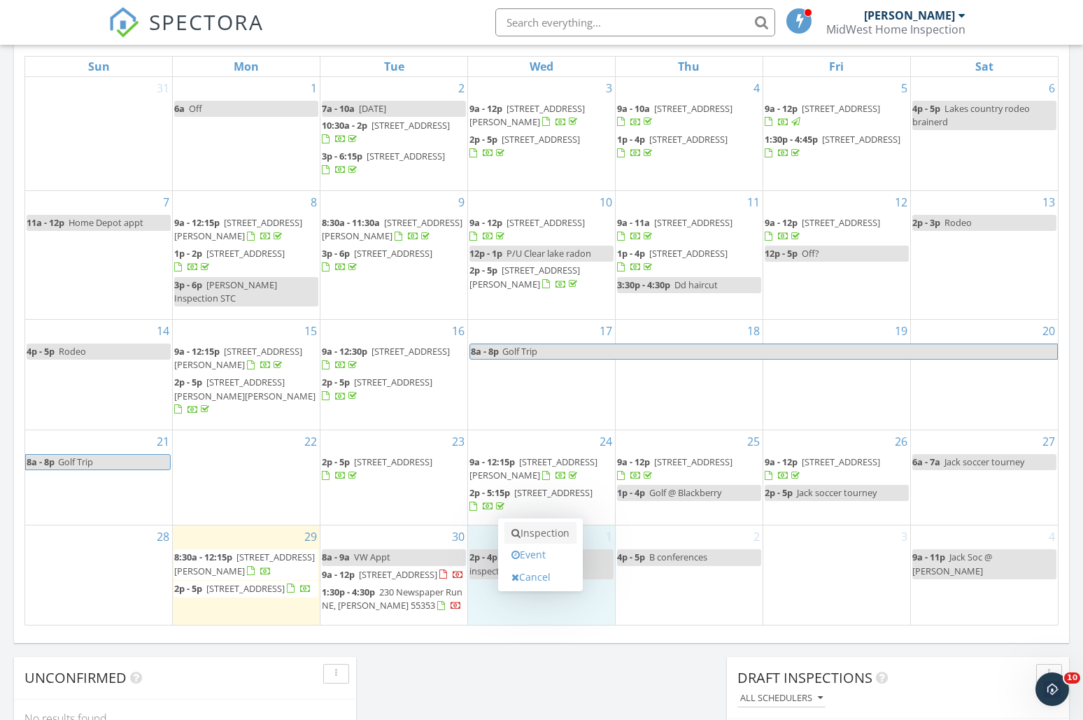
click at [540, 539] on link "Inspection" at bounding box center [540, 533] width 72 height 22
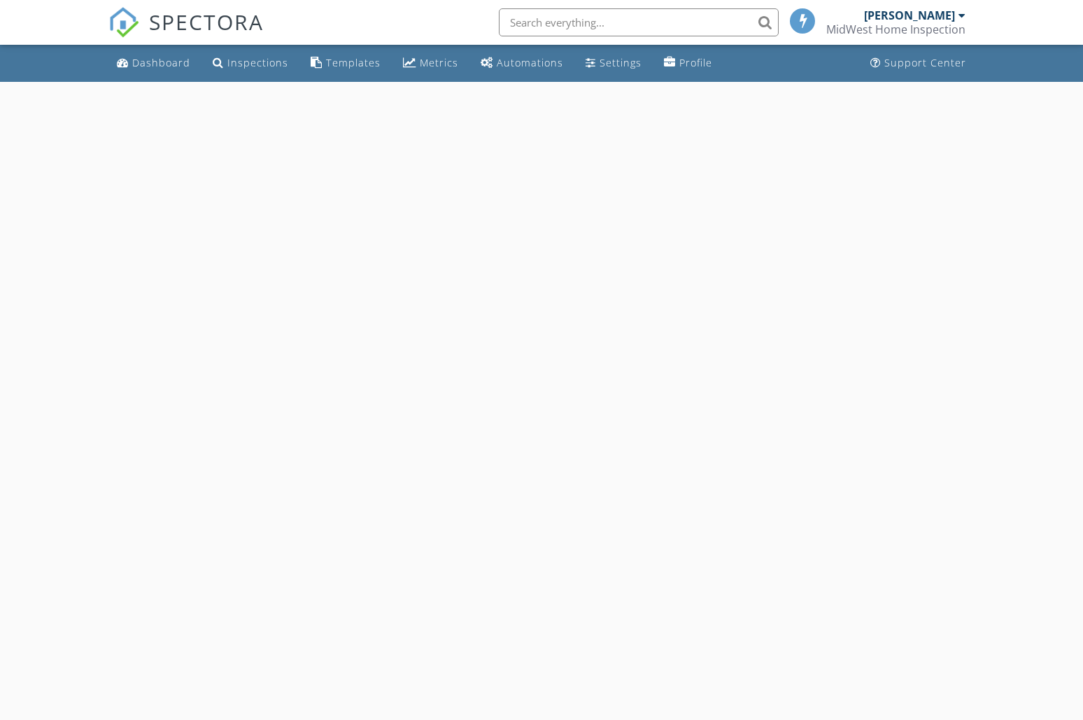
select select "9"
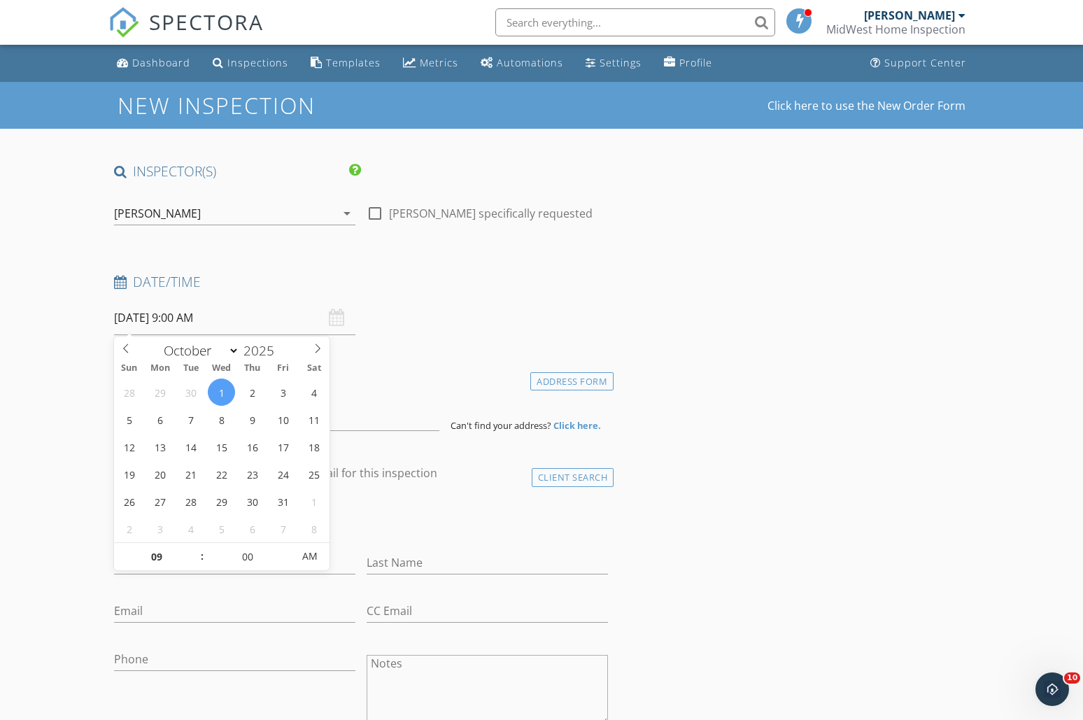
click at [225, 323] on input "[DATE] 9:00 AM" at bounding box center [234, 318] width 241 height 34
type input "10"
type input "[DATE] 10:00 AM"
click at [198, 550] on span at bounding box center [195, 550] width 10 height 14
type input "11"
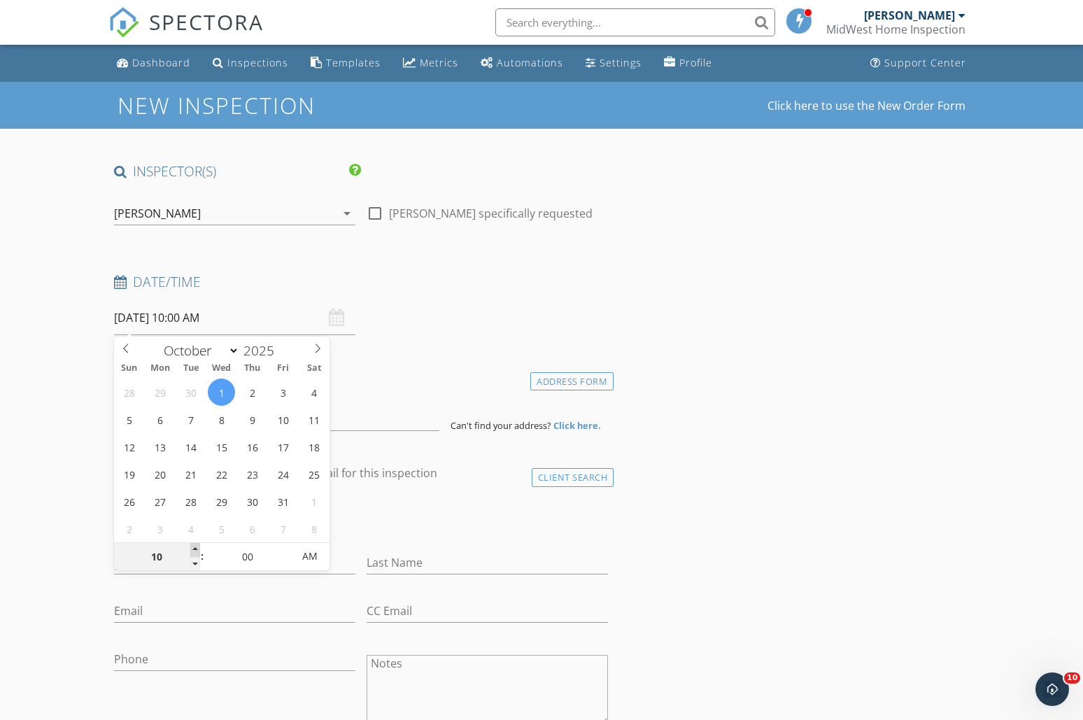
type input "[DATE] 11:00 AM"
click at [198, 550] on span at bounding box center [195, 550] width 10 height 14
type input "12"
type input "[DATE] 12:00 PM"
click at [198, 550] on span at bounding box center [195, 550] width 10 height 14
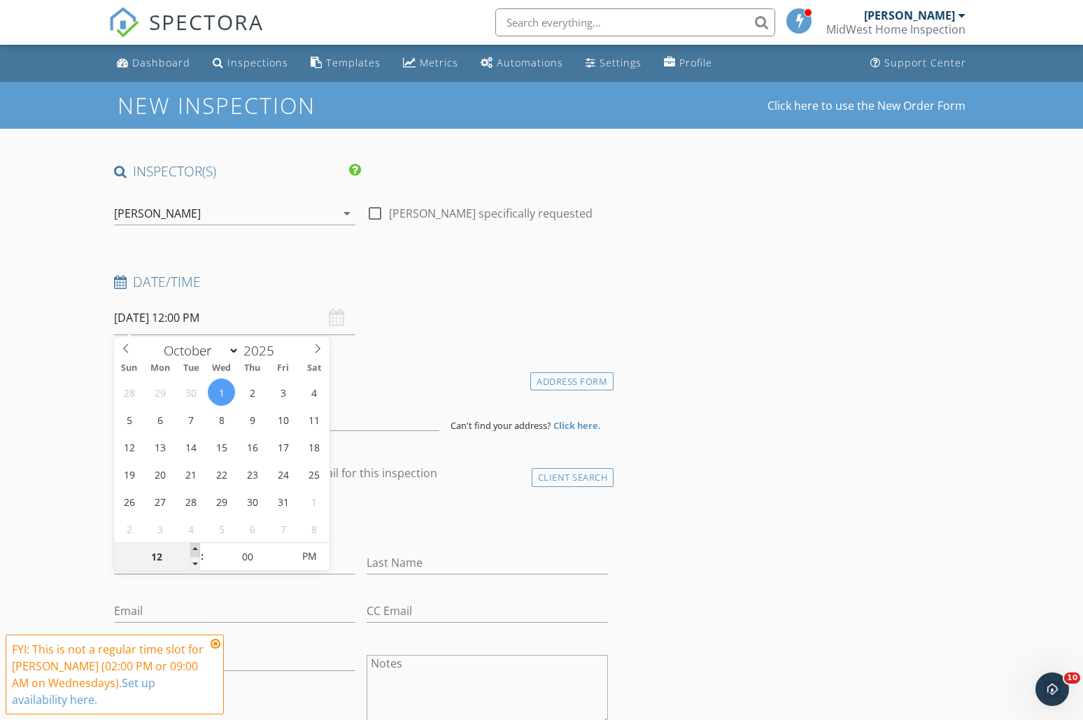
type input "01"
type input "[DATE] 1:00 PM"
click at [198, 551] on span at bounding box center [195, 550] width 10 height 14
type input "02"
type input "[DATE] 2:00 PM"
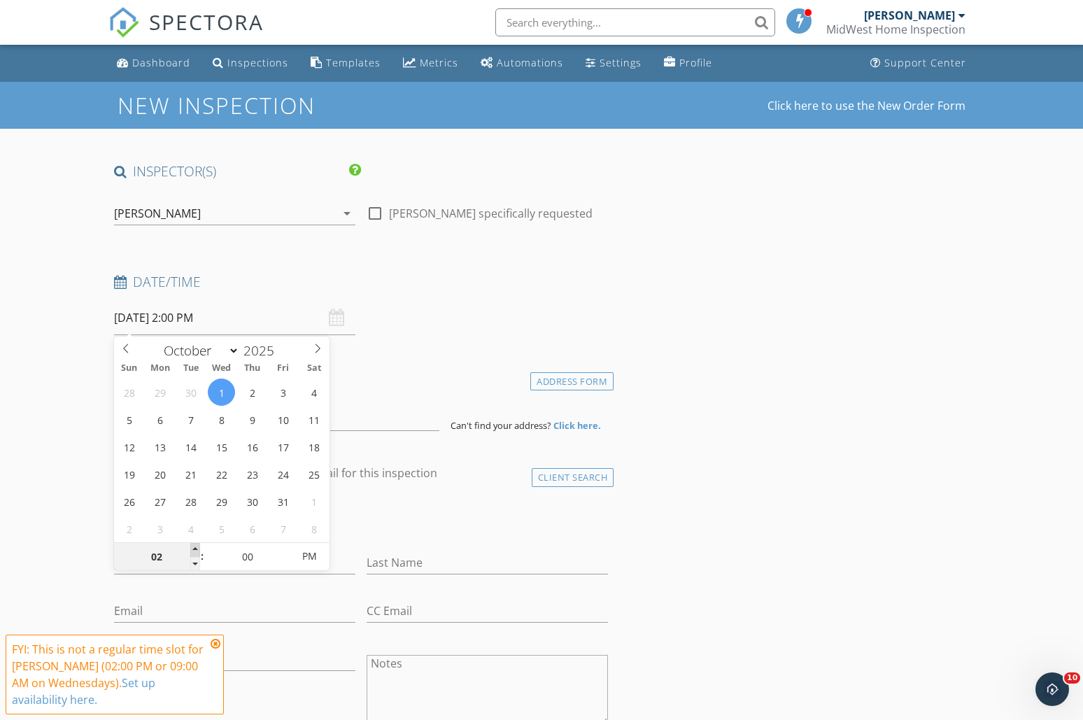
click at [198, 551] on span at bounding box center [195, 550] width 10 height 14
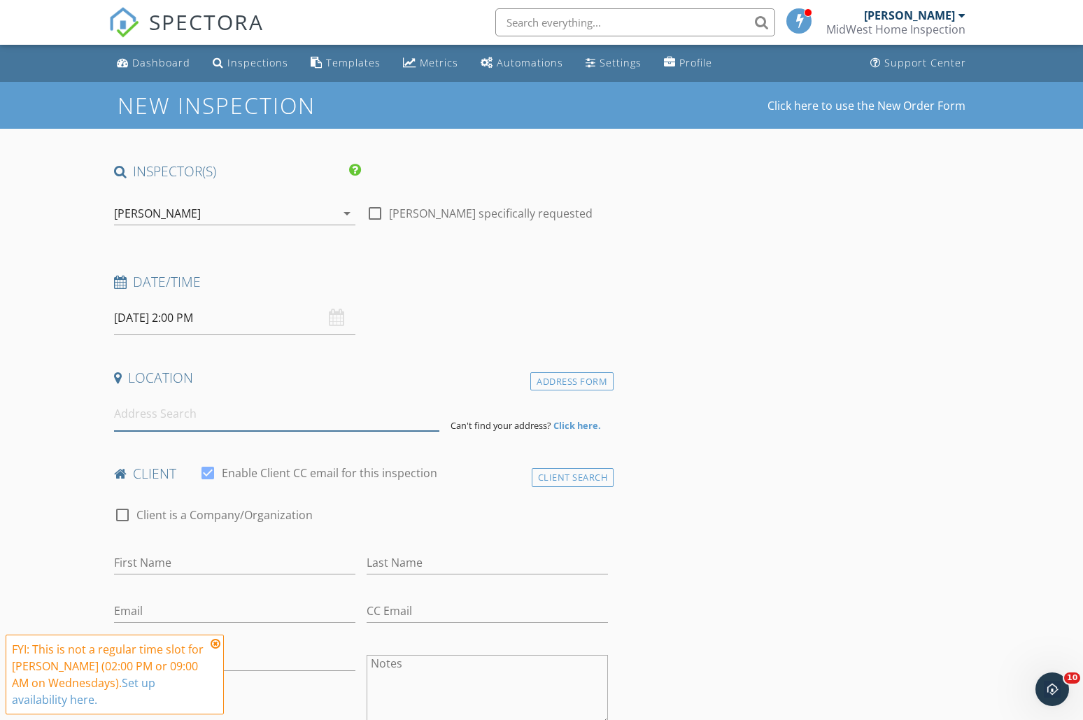
click at [167, 417] on input at bounding box center [277, 414] width 326 height 34
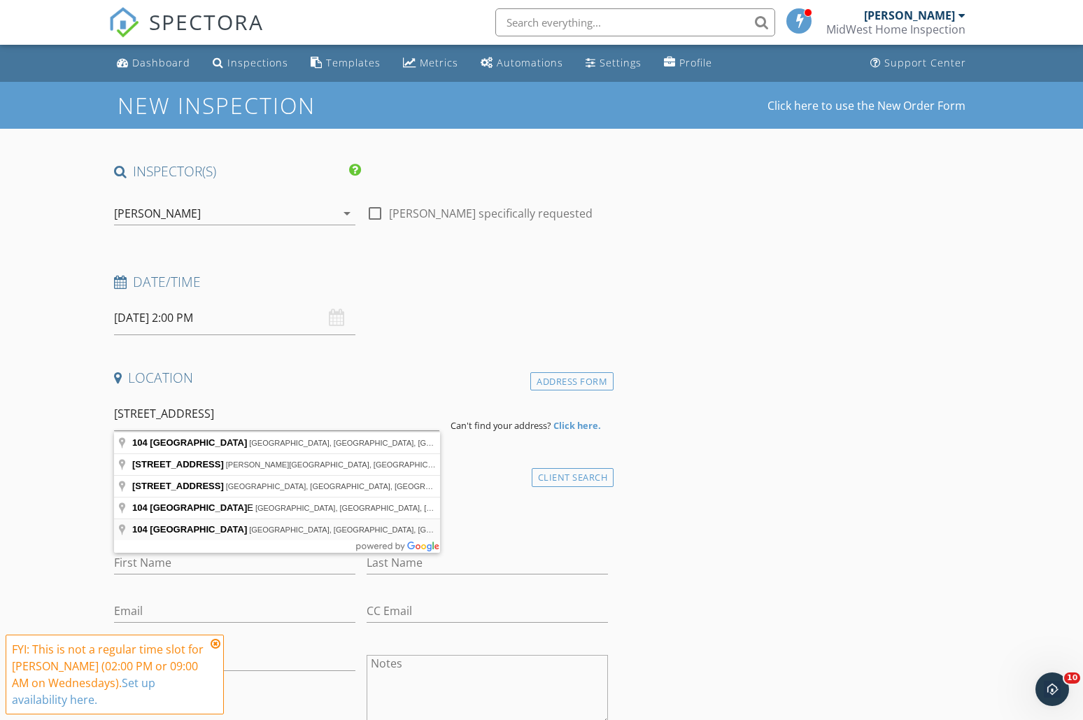
type input "[STREET_ADDRESS]"
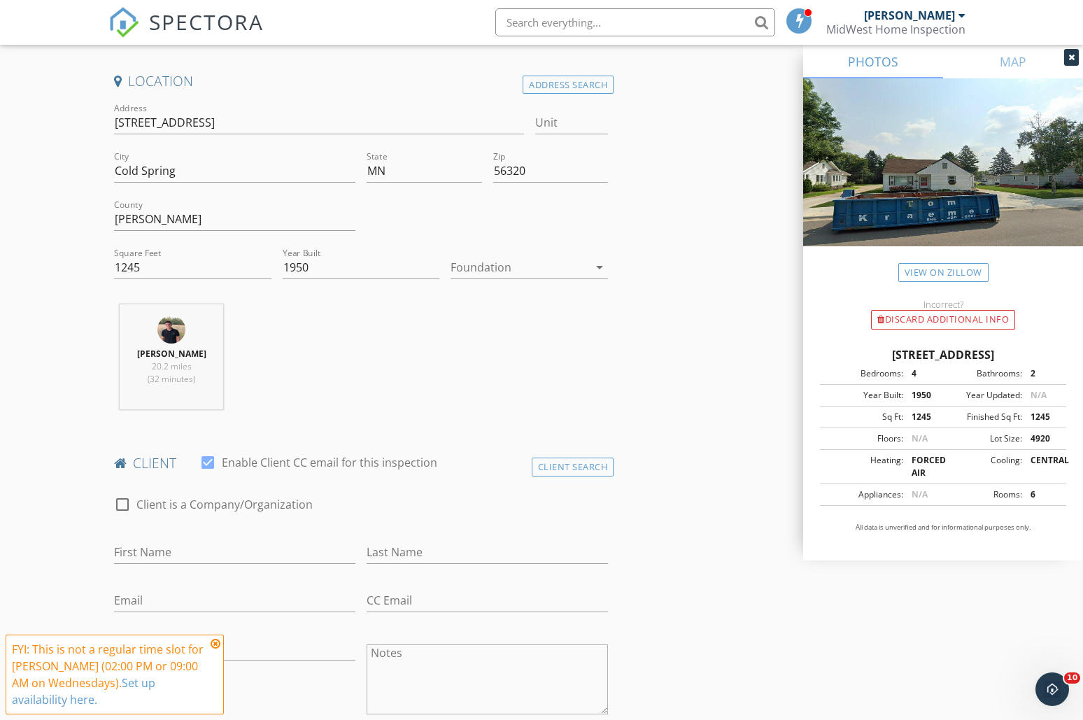
scroll to position [470, 0]
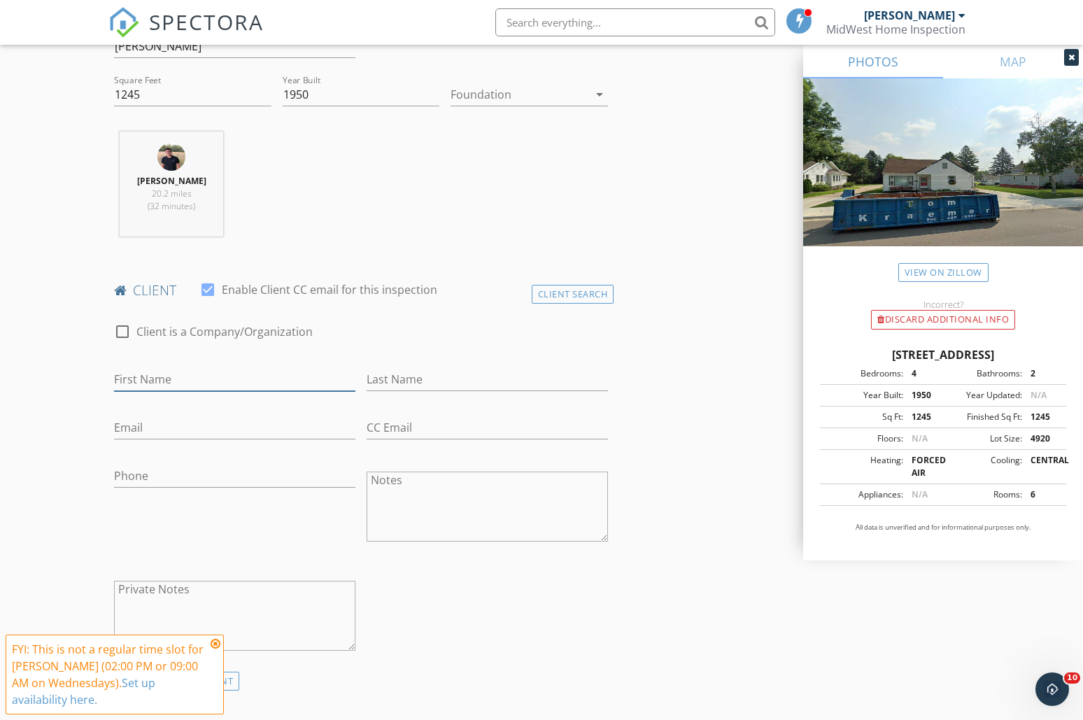
click at [159, 378] on input "First Name" at bounding box center [234, 379] width 241 height 23
type input "[PERSON_NAME]"
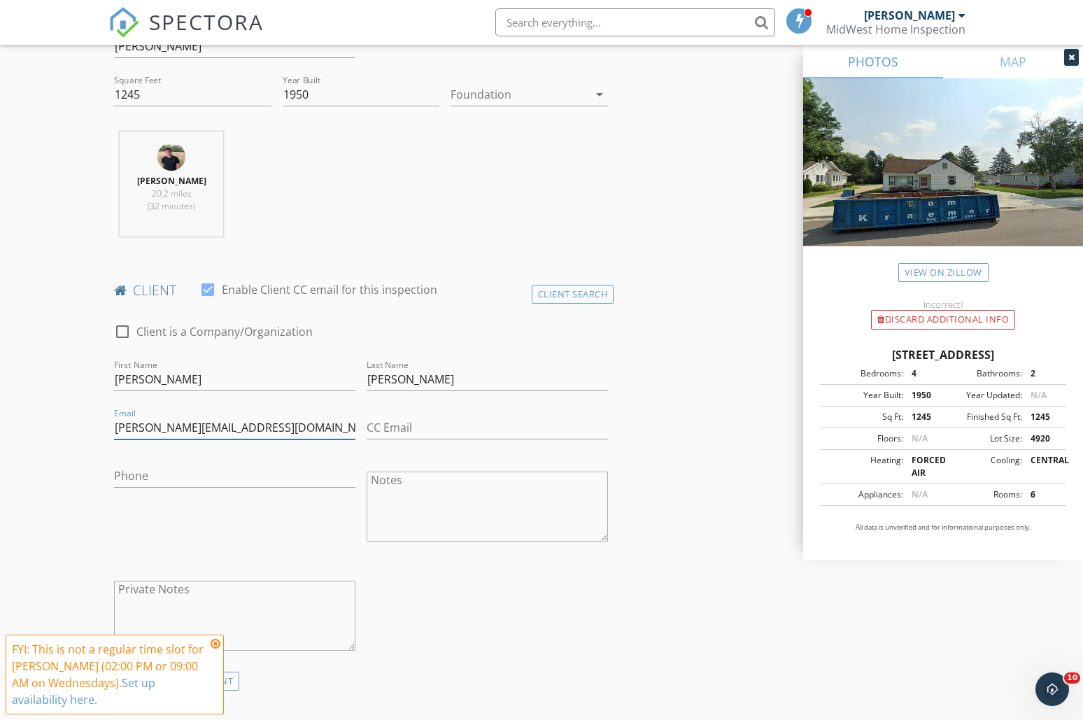
type input "[PERSON_NAME][EMAIL_ADDRESS][DOMAIN_NAME]"
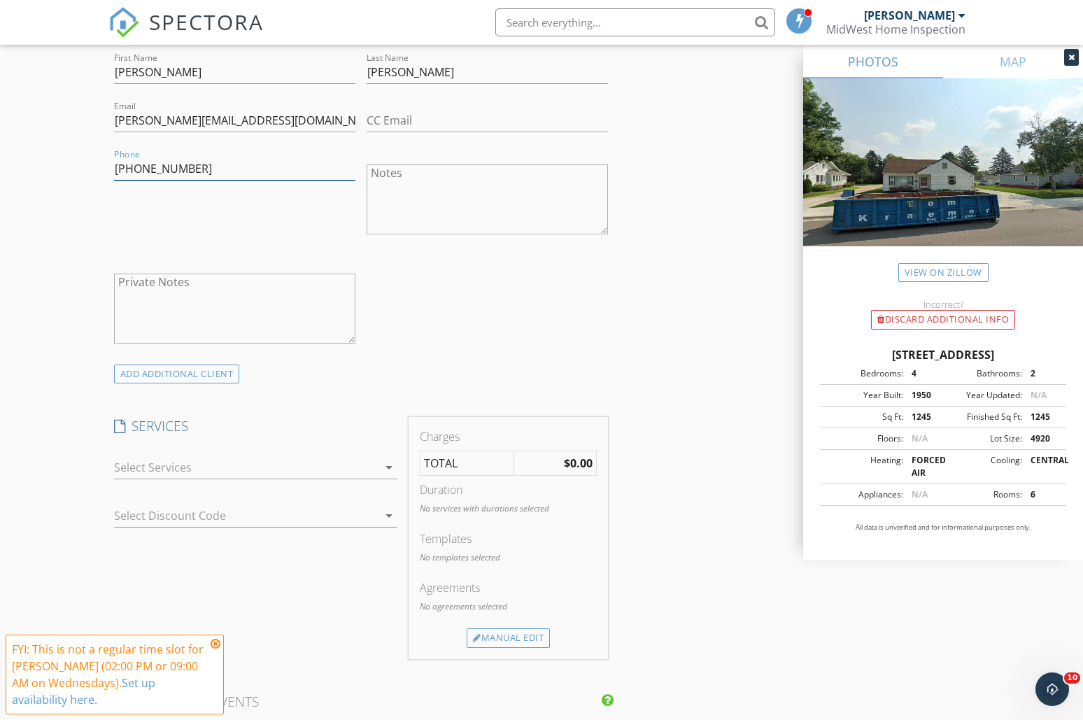
scroll to position [838, 0]
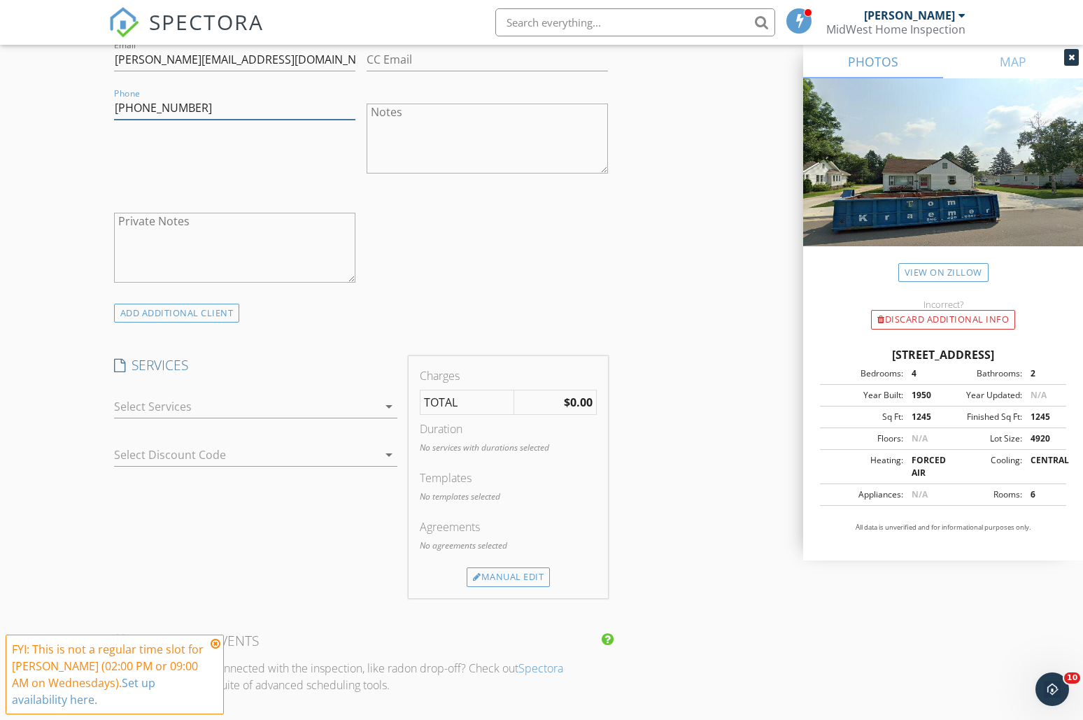
type input "[PHONE_NUMBER]"
click at [181, 398] on div at bounding box center [246, 406] width 264 height 22
click at [181, 398] on div "Full Comprehensive Residential Inspection Price based on sq/ft & age...shown at…" at bounding box center [270, 421] width 234 height 52
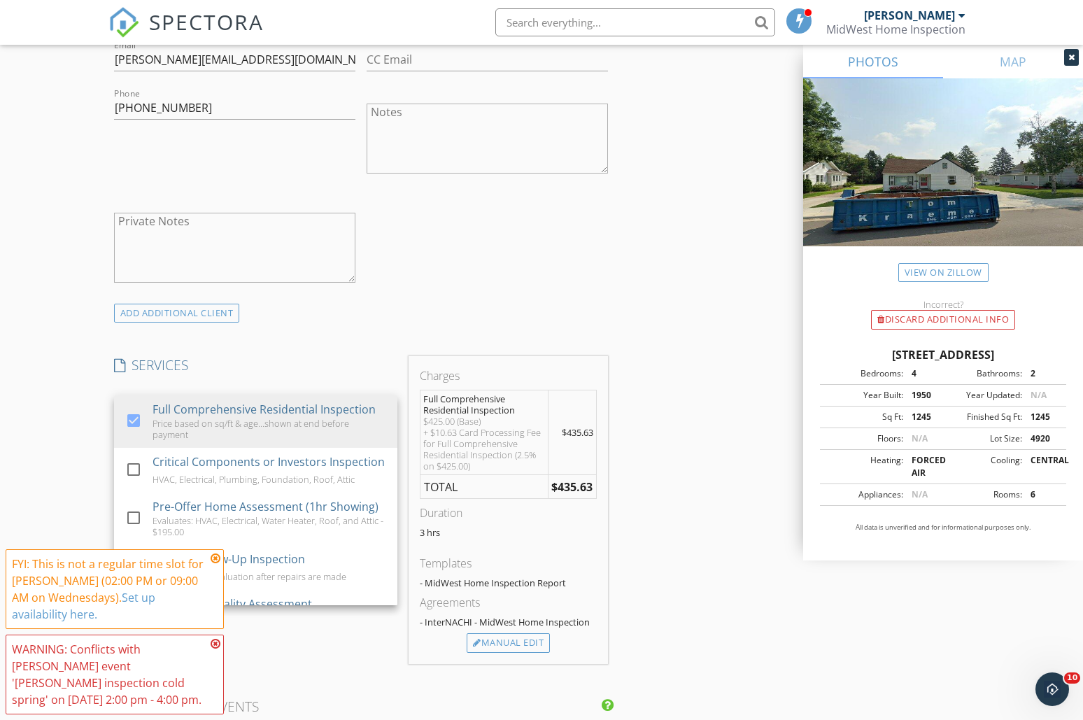
click at [56, 409] on div "New Inspection Click here to use the New Order Form INSPECTOR(S) check_box Dari…" at bounding box center [541, 505] width 1083 height 2522
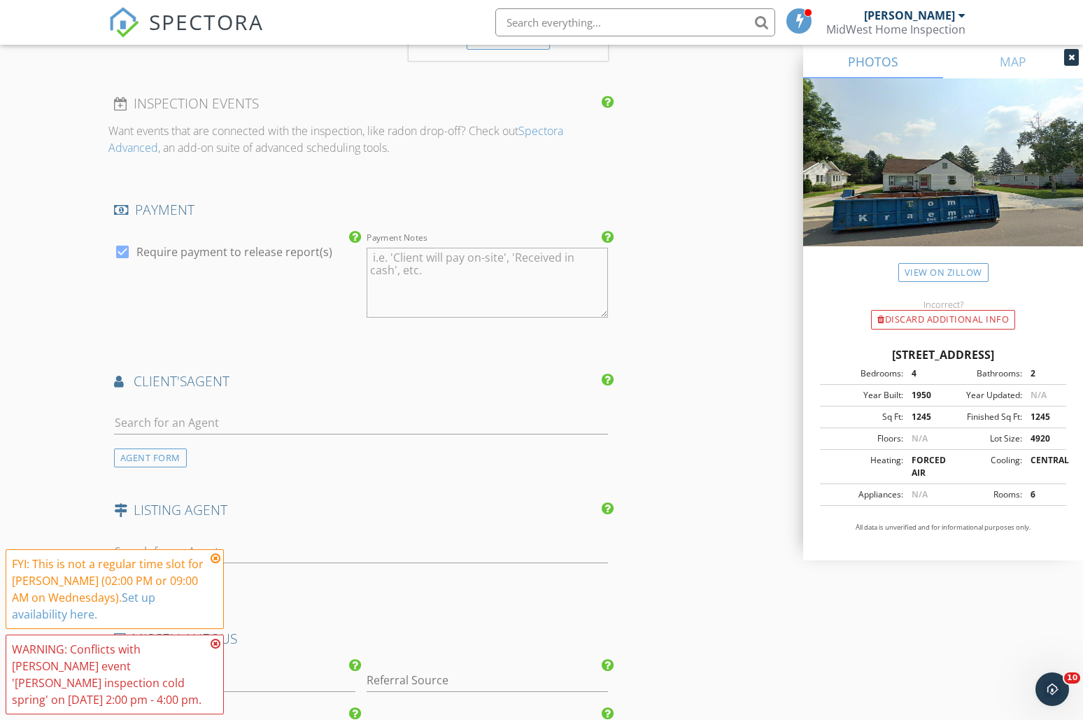
scroll to position [1479, 0]
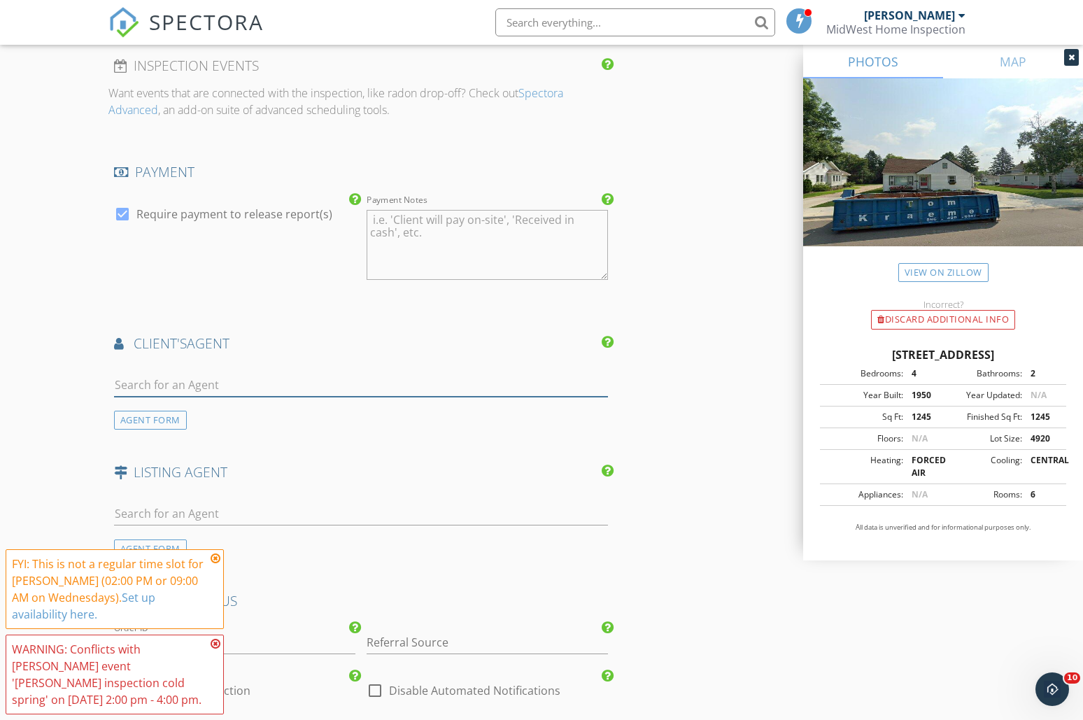
click at [161, 387] on input "text" at bounding box center [361, 385] width 494 height 23
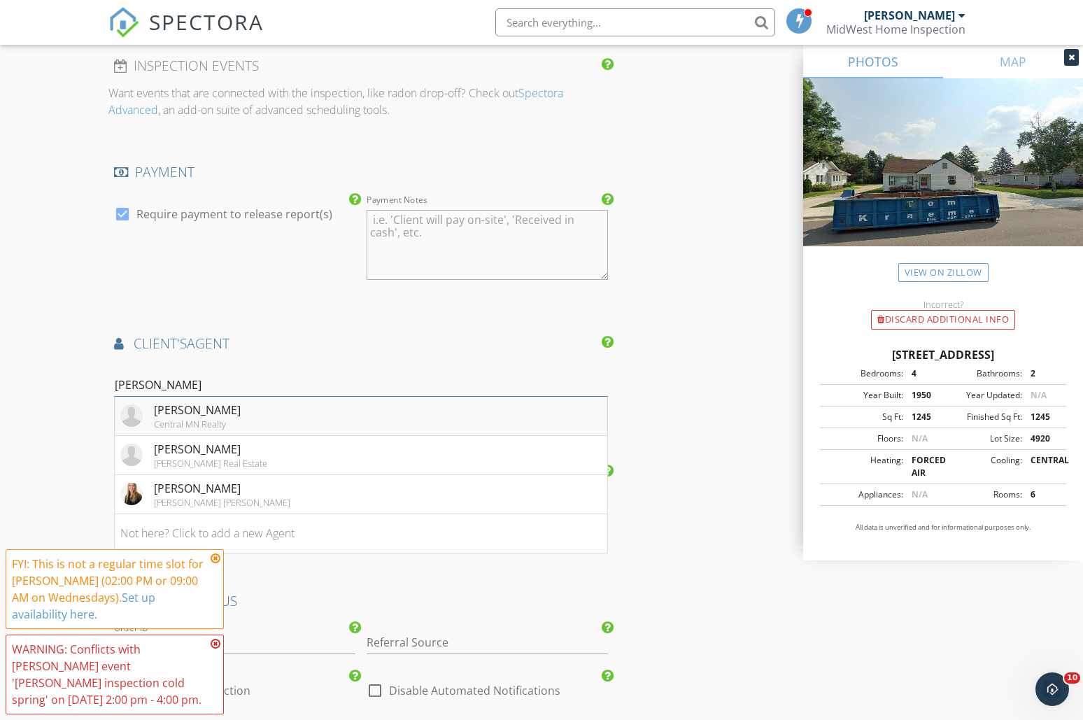
type input "Amy j"
click at [174, 407] on div "[PERSON_NAME]" at bounding box center [197, 410] width 87 height 17
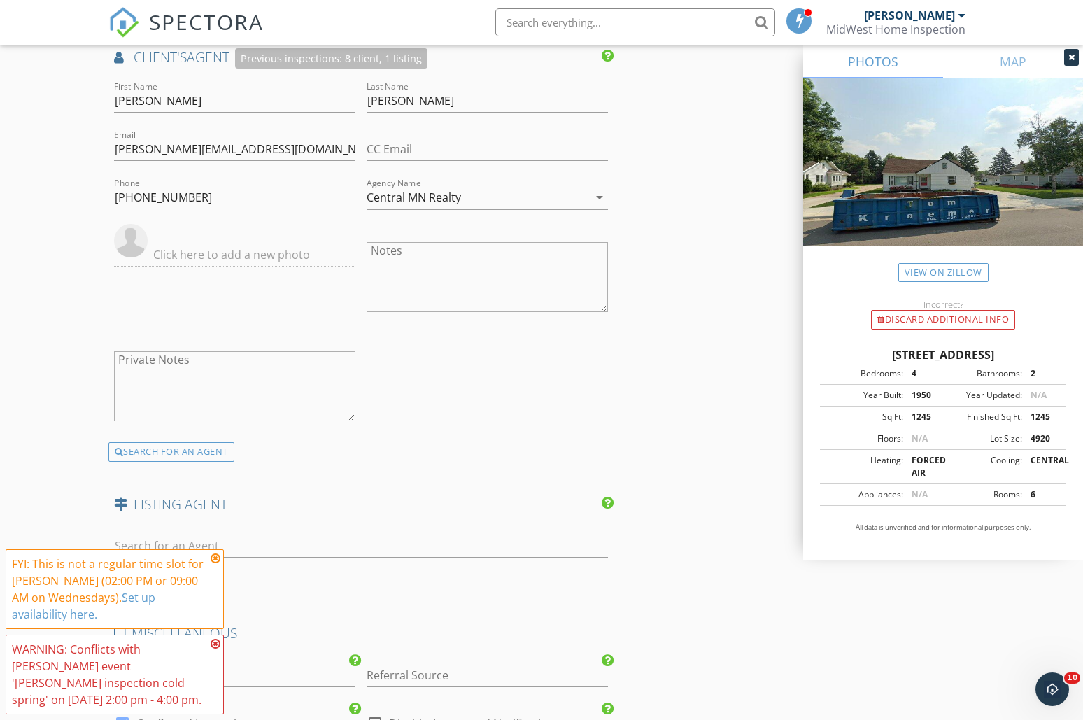
scroll to position [1837, 0]
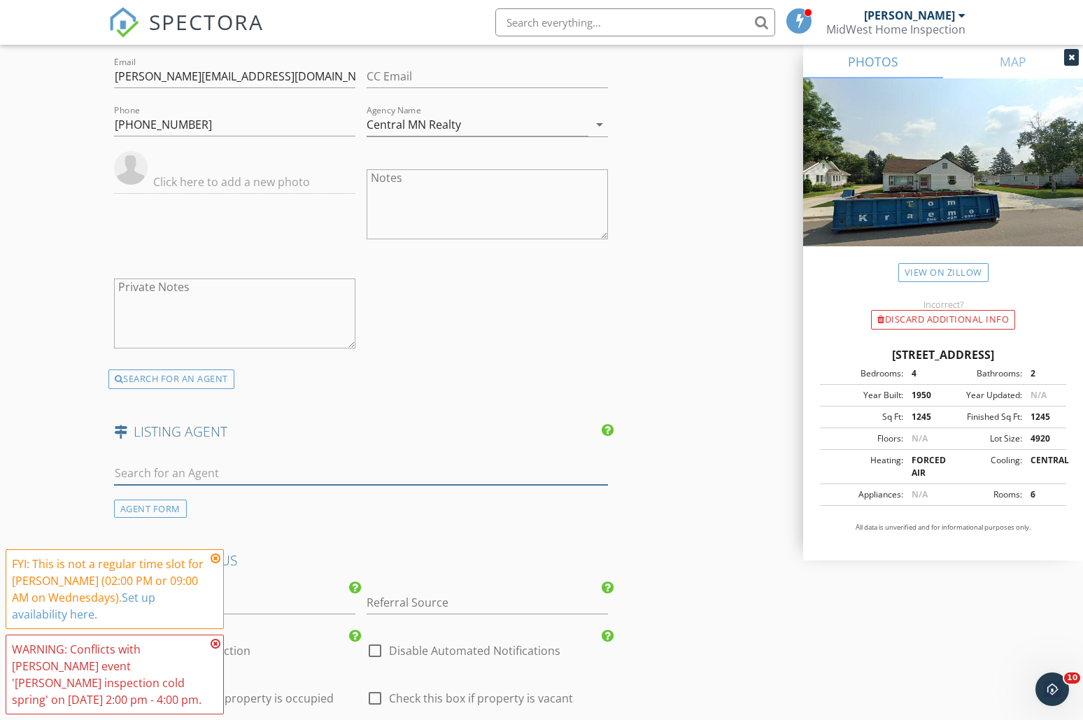
click at [187, 469] on input "text" at bounding box center [361, 473] width 494 height 23
type input "Troy"
click at [169, 498] on div "[PERSON_NAME]" at bounding box center [197, 499] width 87 height 17
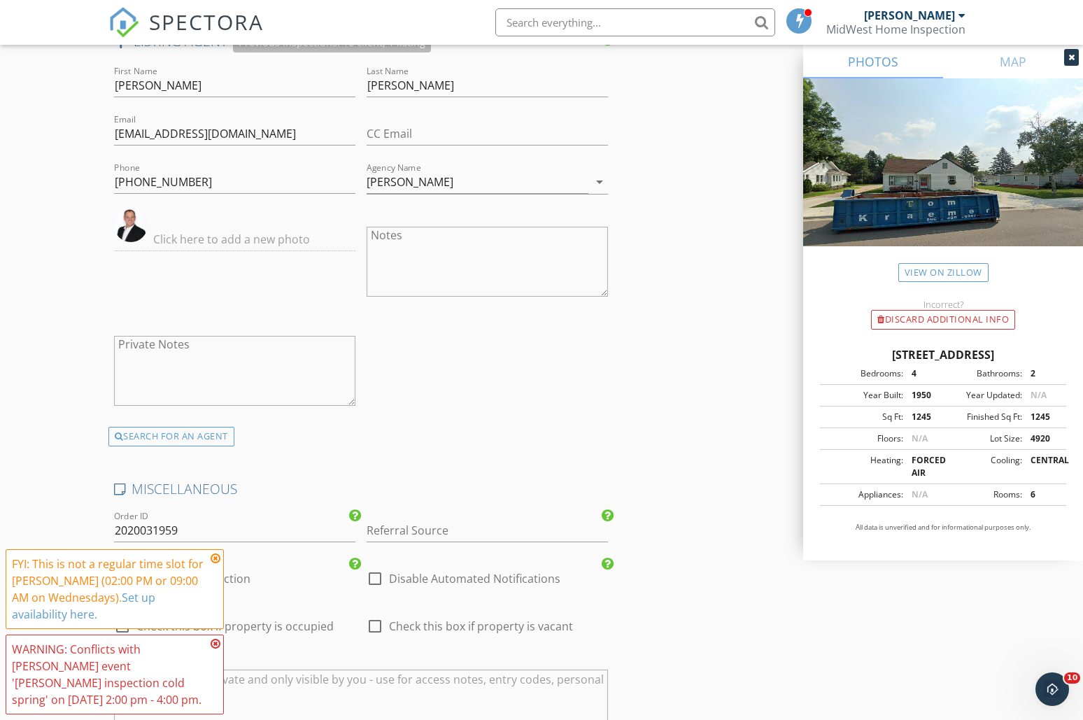
scroll to position [2288, 0]
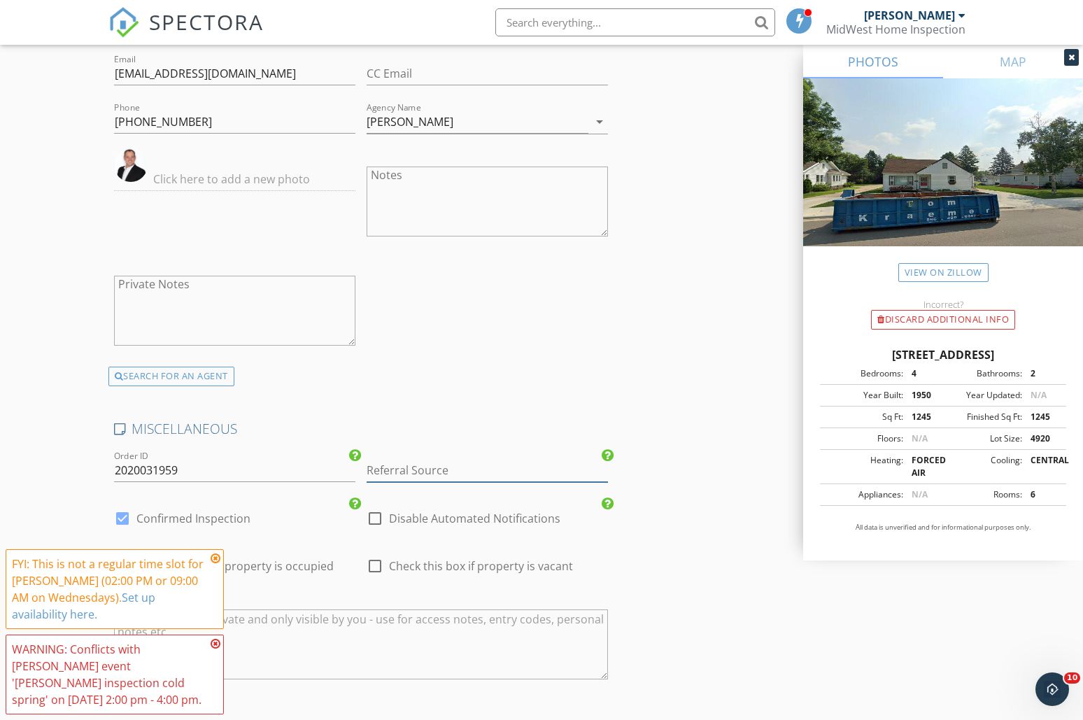
click at [396, 472] on input "Referral Source" at bounding box center [487, 470] width 241 height 23
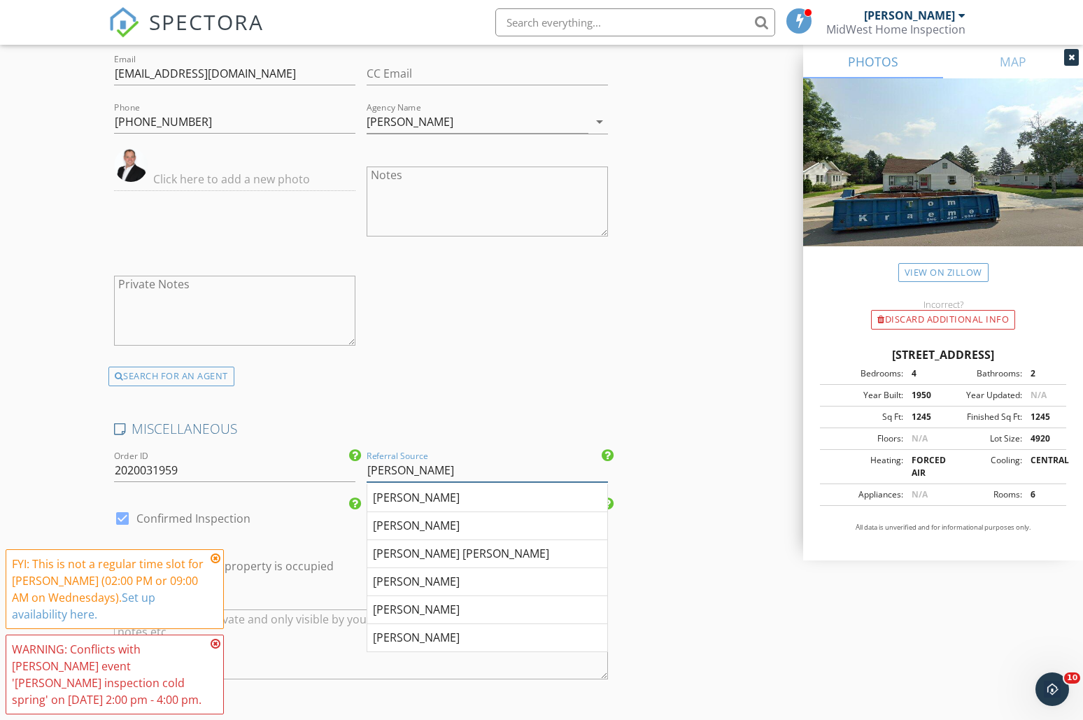
type input "[PERSON_NAME]"
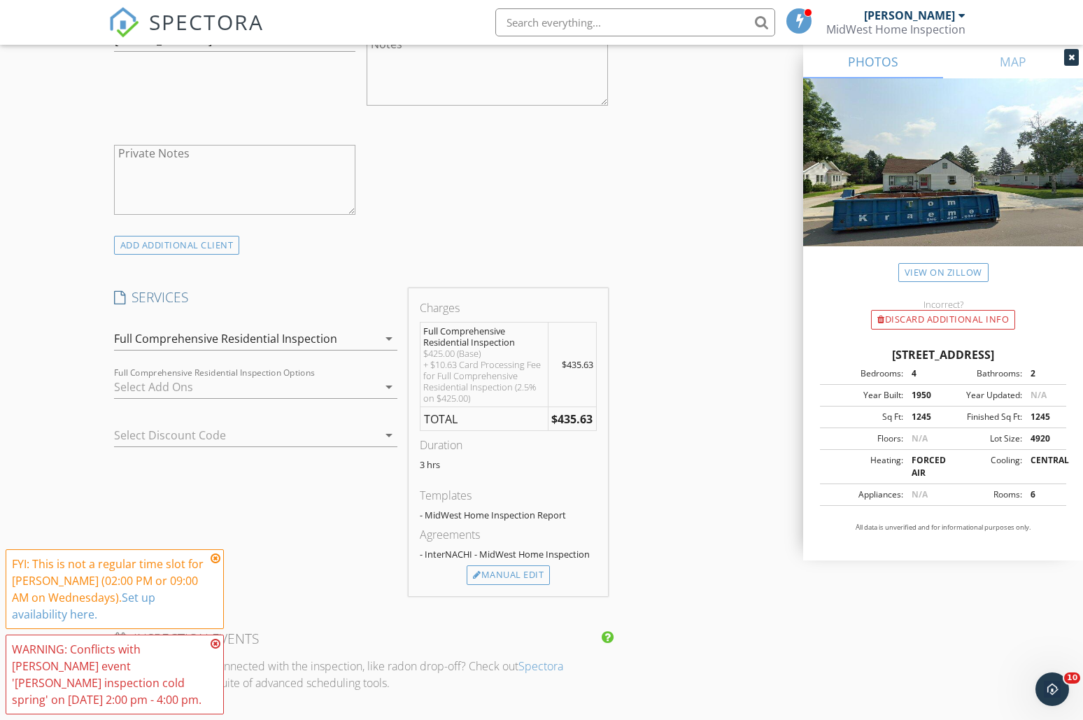
scroll to position [914, 0]
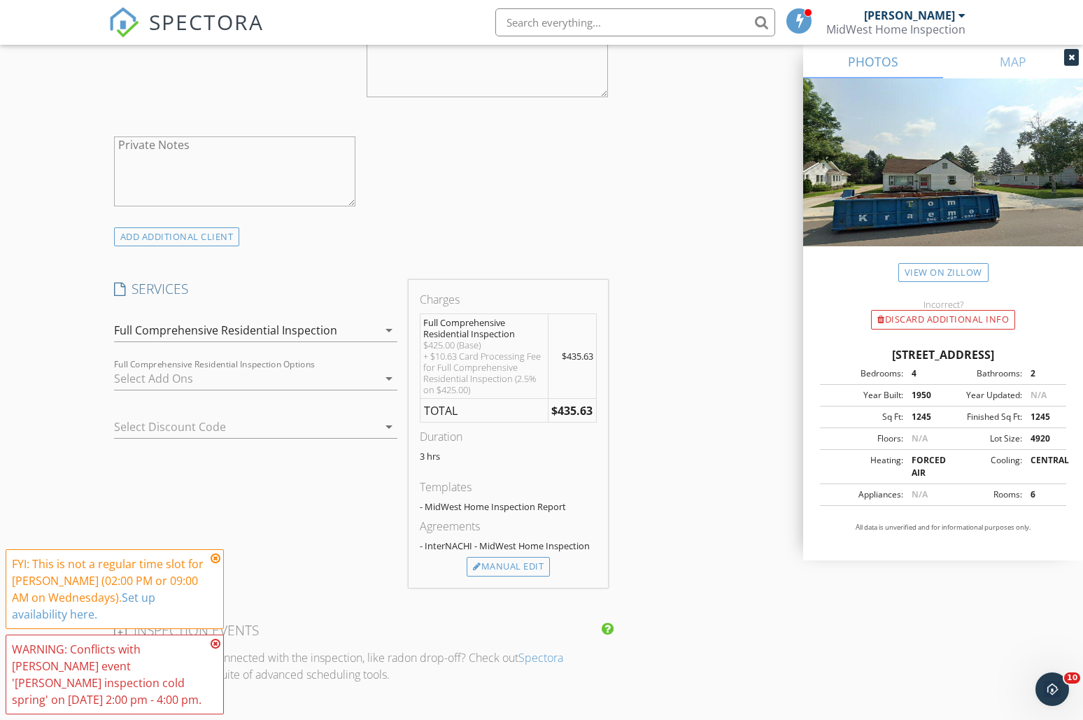
click at [252, 380] on div at bounding box center [246, 378] width 264 height 22
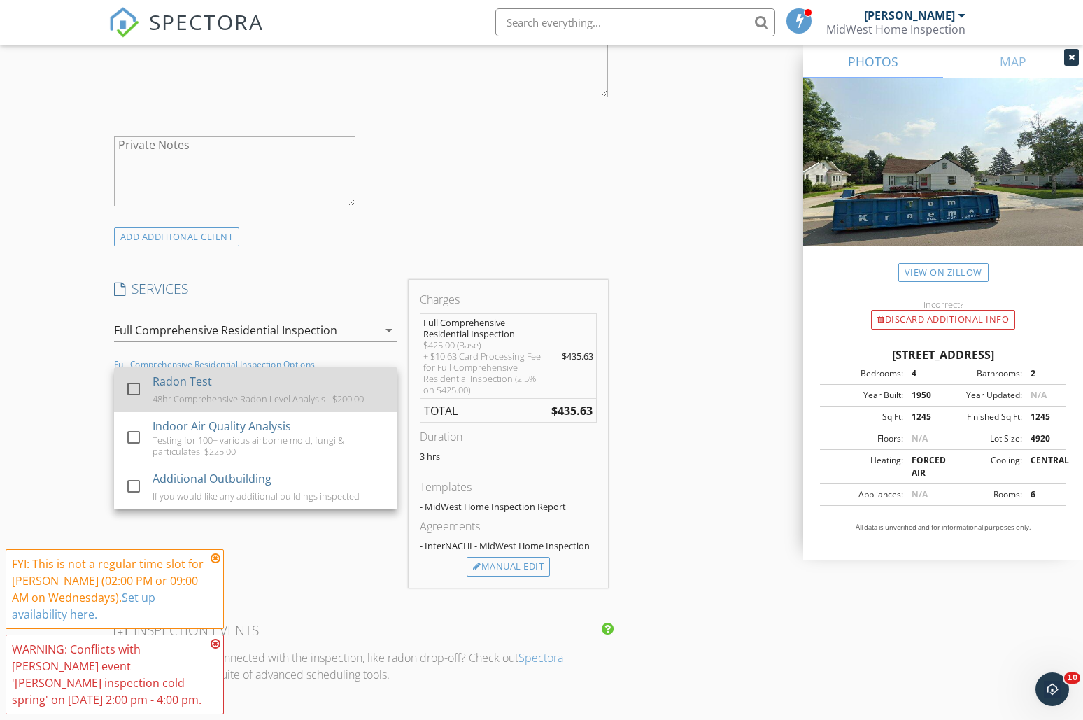
click at [167, 387] on div "Radon Test" at bounding box center [182, 381] width 59 height 17
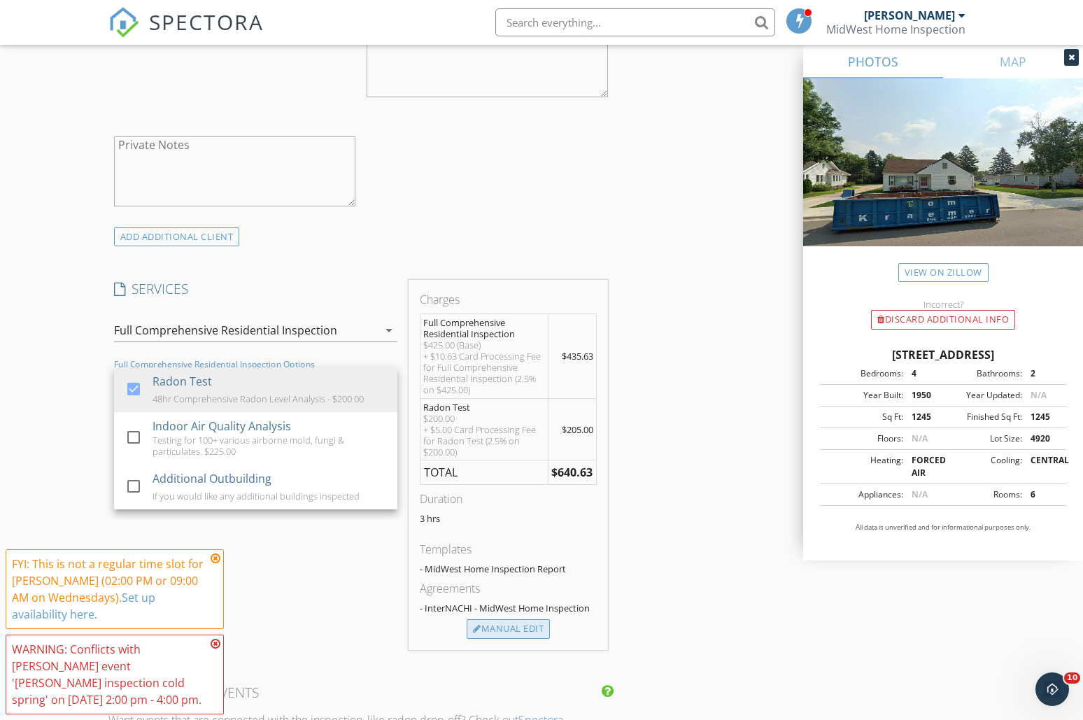
click at [523, 624] on div "Manual Edit" at bounding box center [508, 629] width 83 height 20
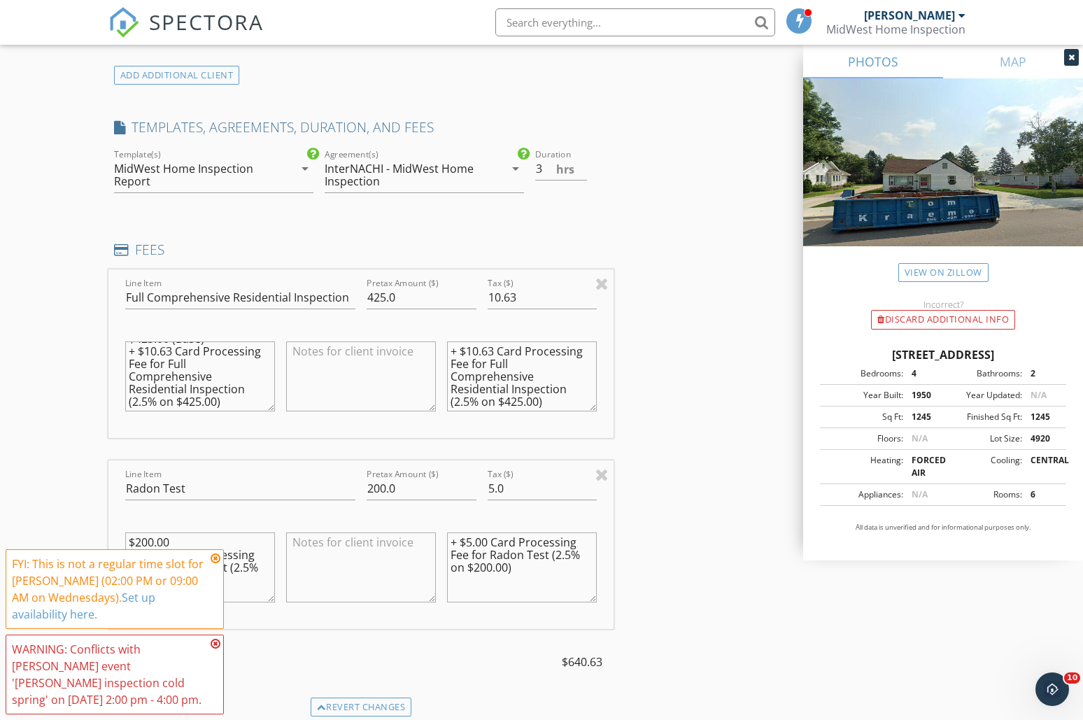
scroll to position [1151, 0]
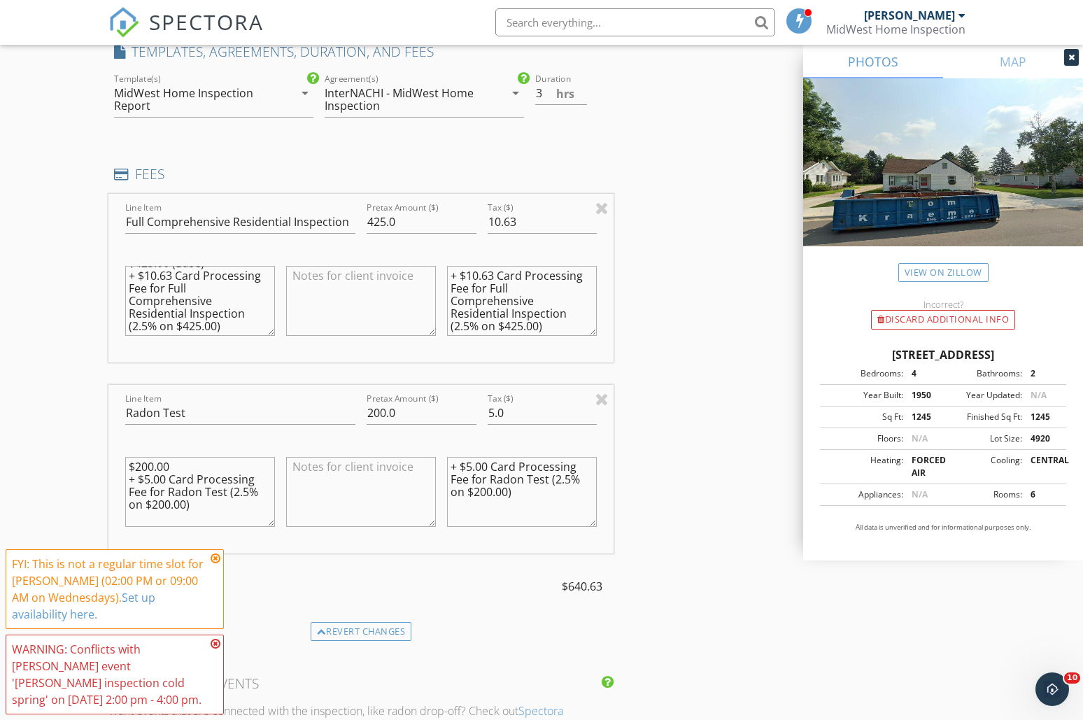
click at [185, 470] on textarea "$200.00 + $5.00 Card Processing Fee for Radon Test (2.5% on $200.00)" at bounding box center [200, 492] width 150 height 70
type textarea "$200.00 - 100.00 (Agent Discount) + $5.00 Card Processing Fee for Radon Test (2…"
click at [372, 412] on input "200.0" at bounding box center [422, 413] width 110 height 23
type input "100.0"
click at [504, 414] on input "5.0" at bounding box center [543, 413] width 110 height 23
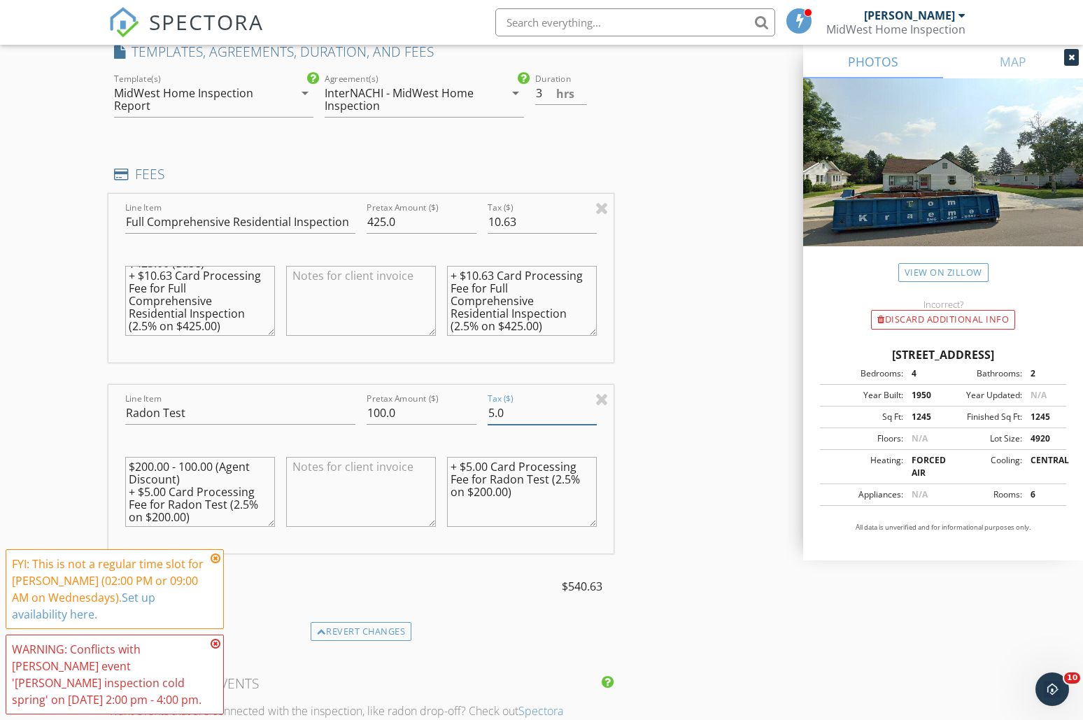
click at [504, 414] on input "5.0" at bounding box center [543, 413] width 110 height 23
type input "2.50"
click at [487, 466] on textarea "+ $5.00 Card Processing Fee for Radon Test (2.5% on $200.00)" at bounding box center [522, 492] width 150 height 70
click at [479, 495] on textarea "+ $2.50 Card Processing Fee for Radon Test (2.5% on $200.00)" at bounding box center [522, 492] width 150 height 70
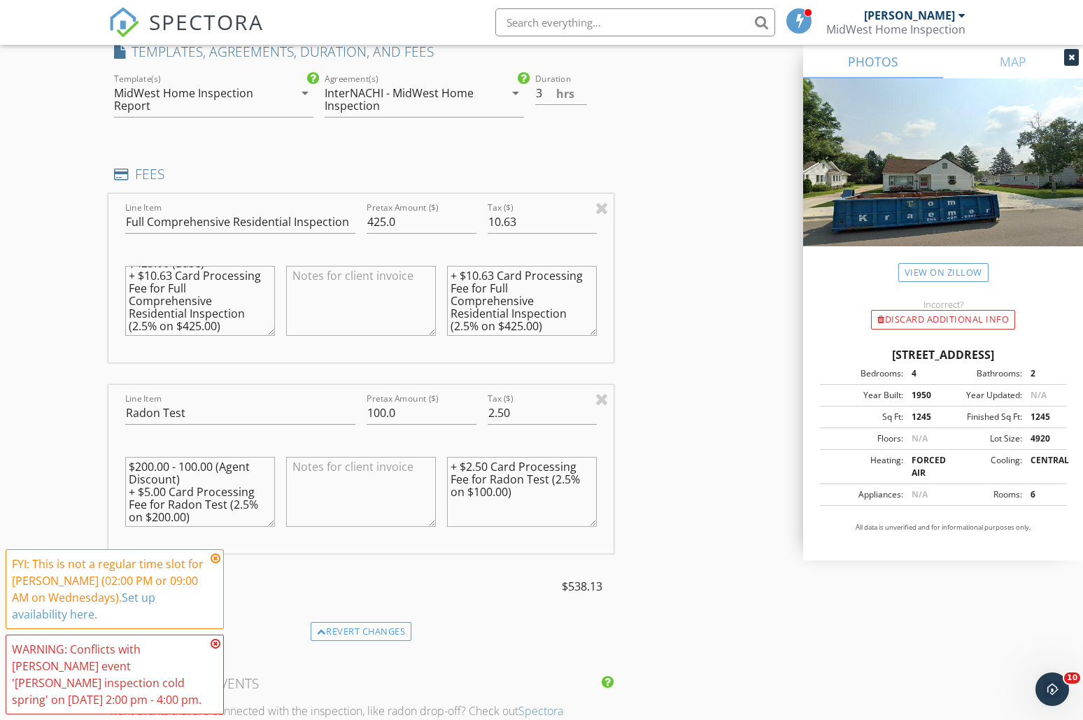
type textarea "+ $2.50 Card Processing Fee for Radon Test (2.5% on $100.00)"
click at [157, 520] on textarea "$200.00 - 100.00 (Agent Discount) + $5.00 Card Processing Fee for Radon Test (2…" at bounding box center [200, 492] width 150 height 70
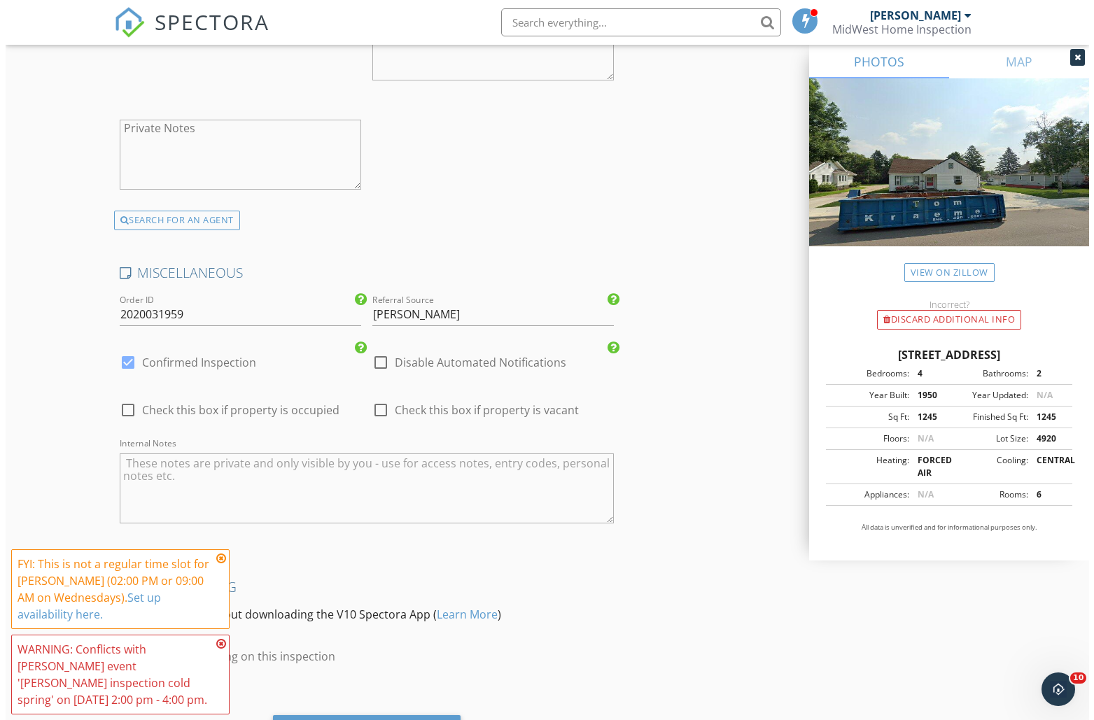
scroll to position [2810, 0]
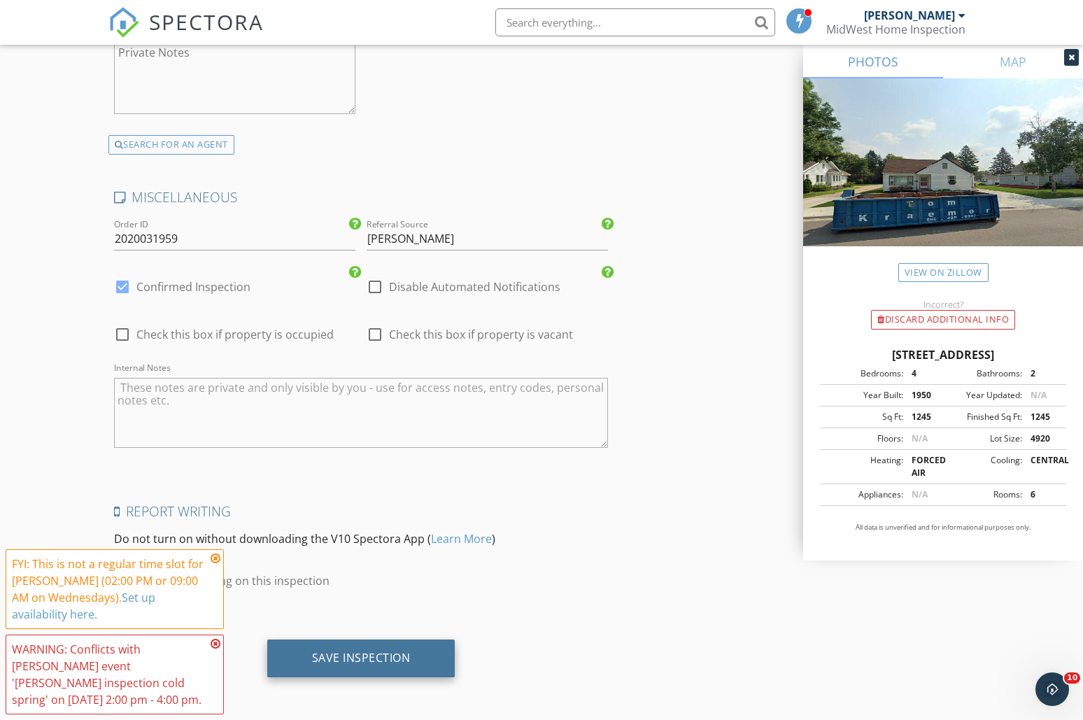
type textarea "$200.00 - 100.00 (Agent Discount) + $5.00 Card Processing Fee for Radon Test (2…"
click at [365, 656] on div "Save Inspection" at bounding box center [361, 658] width 99 height 14
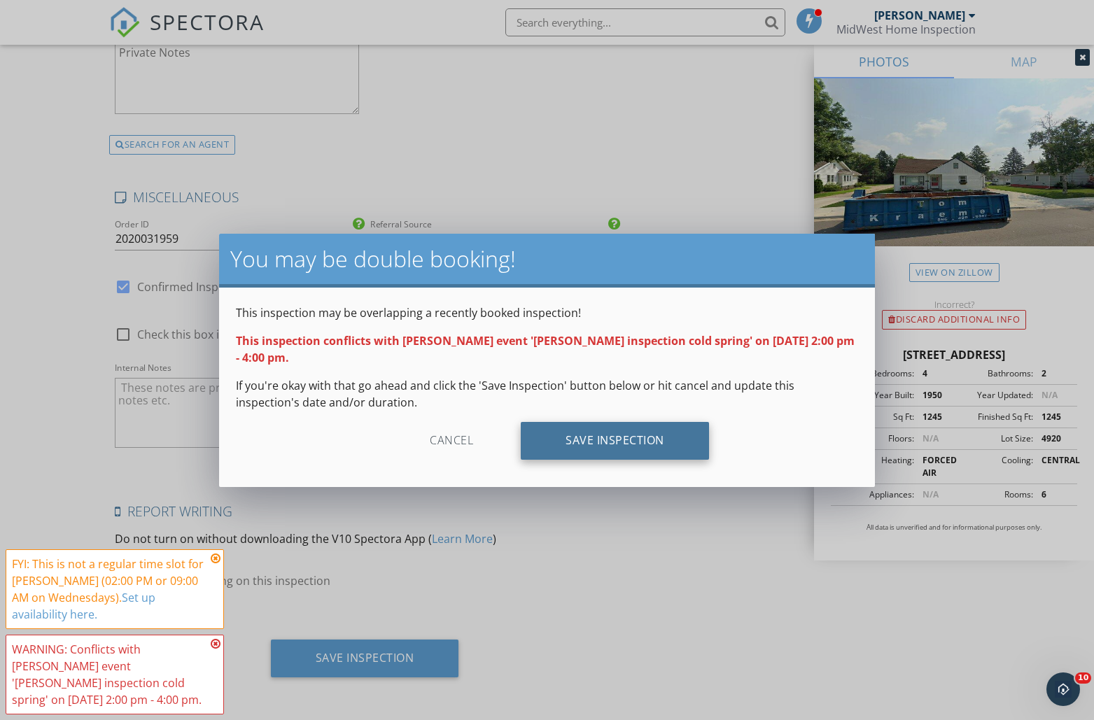
click at [604, 451] on div "Save Inspection" at bounding box center [615, 441] width 188 height 38
